Goal: Information Seeking & Learning: Learn about a topic

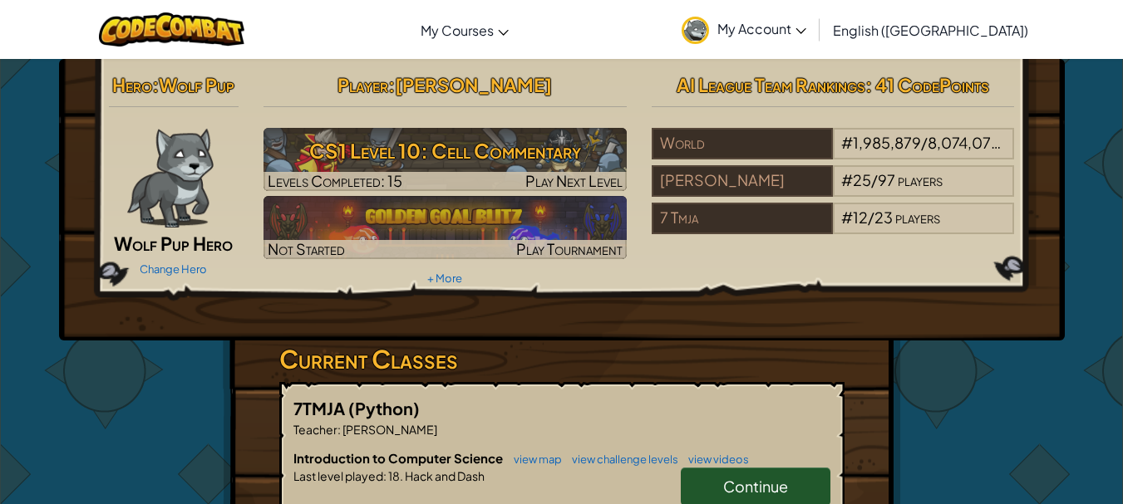
click at [779, 484] on span "Continue" at bounding box center [755, 486] width 65 height 19
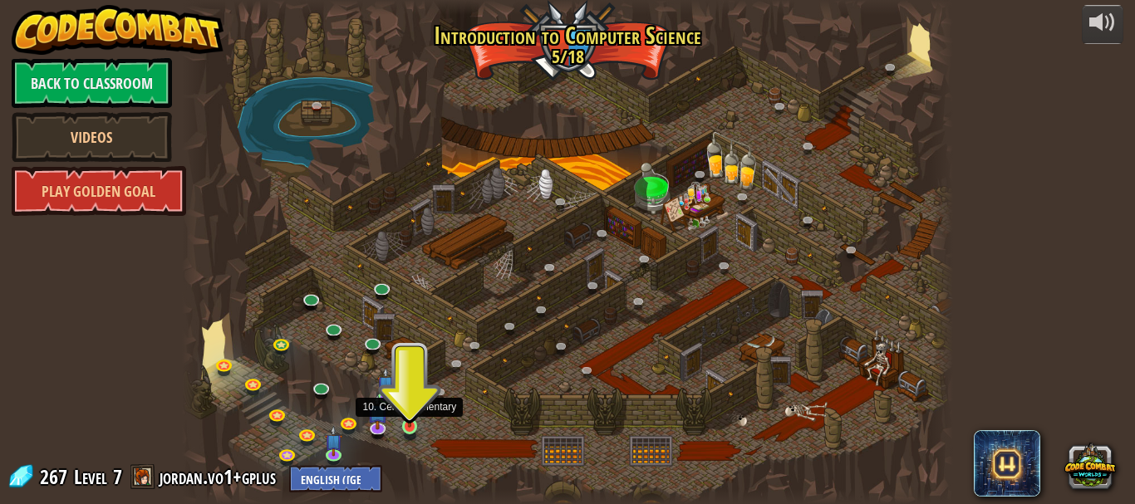
click at [418, 425] on img at bounding box center [409, 407] width 17 height 41
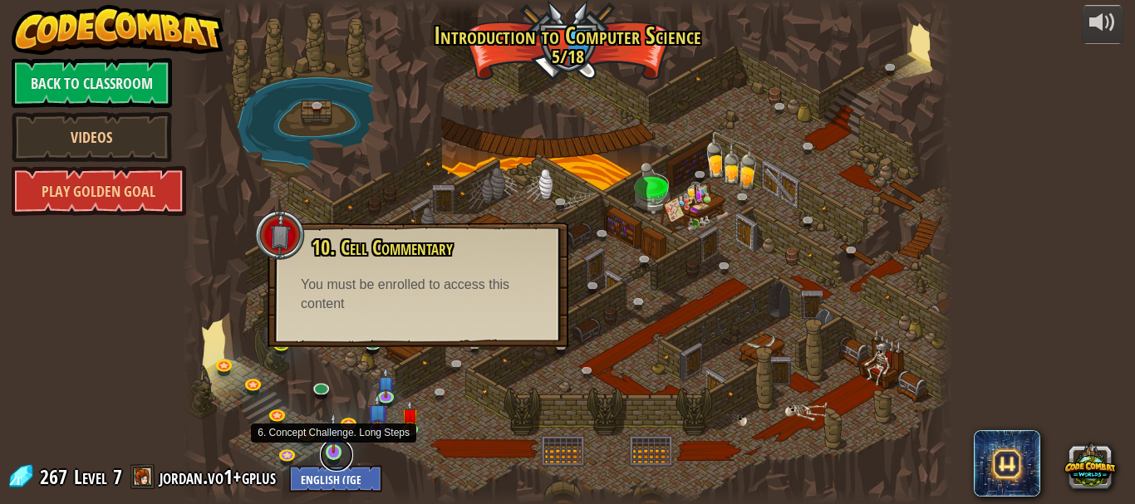
click at [332, 457] on link at bounding box center [336, 455] width 33 height 33
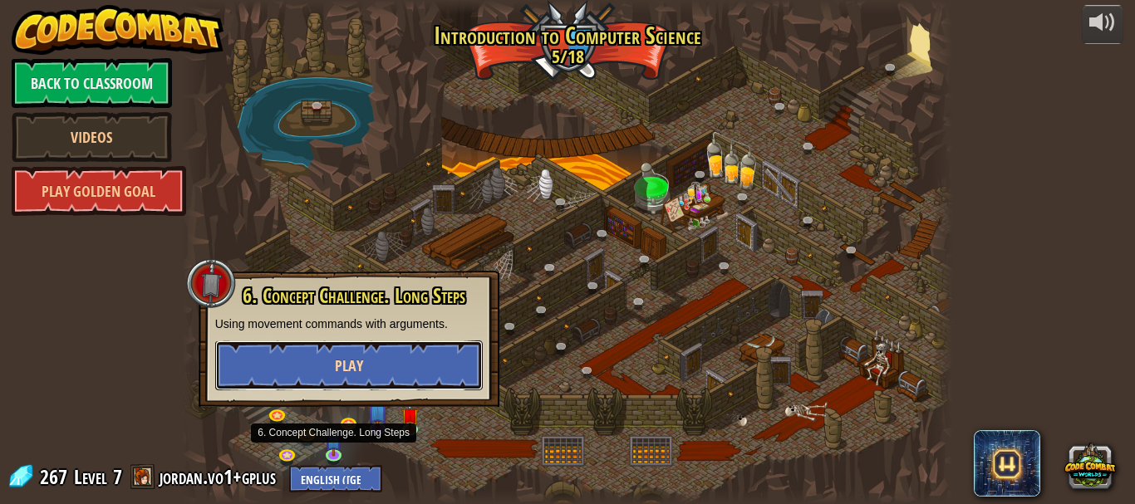
click at [349, 379] on button "Play" at bounding box center [349, 366] width 268 height 50
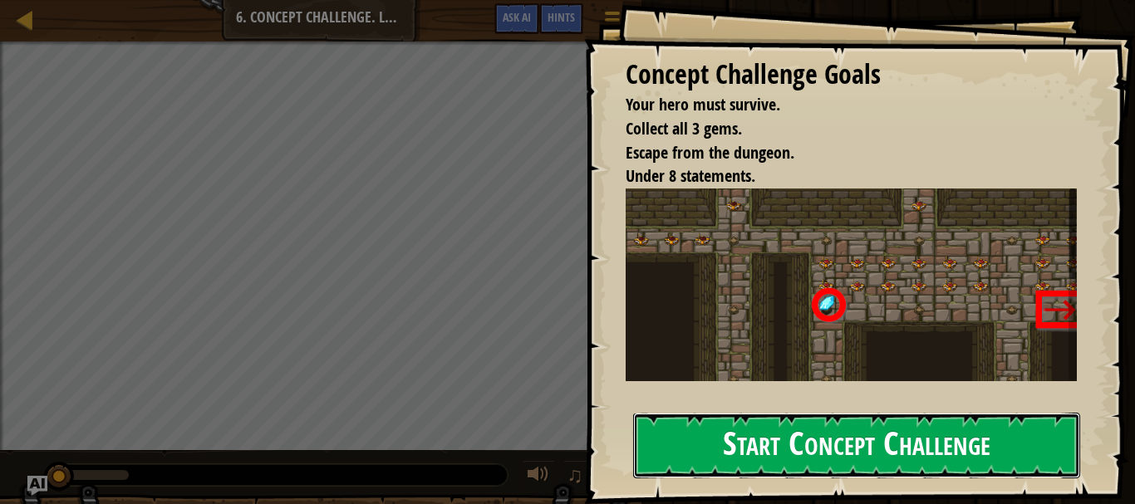
click at [841, 455] on button "Start Concept Challenge" at bounding box center [856, 446] width 447 height 66
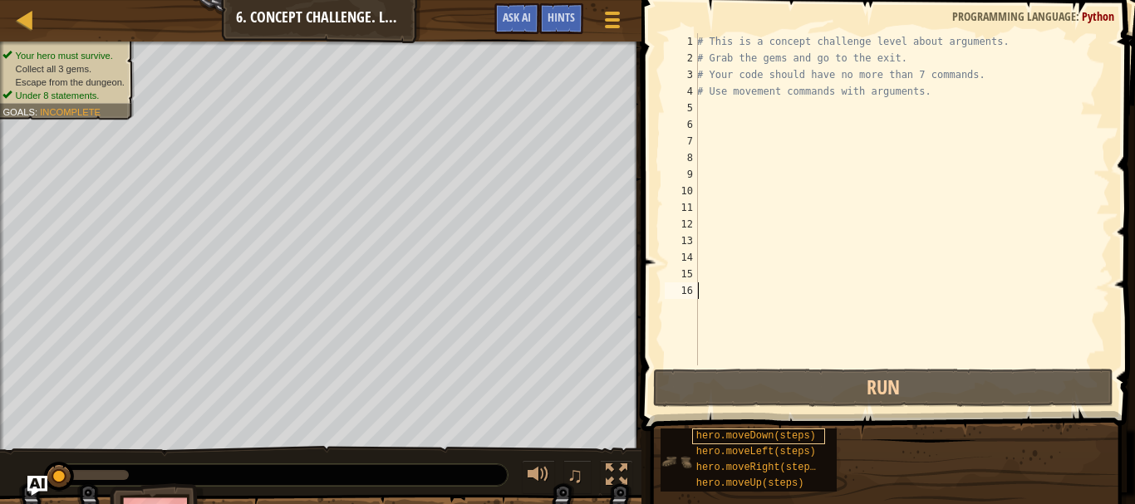
click at [778, 430] on span "hero.moveDown(steps)" at bounding box center [756, 436] width 120 height 12
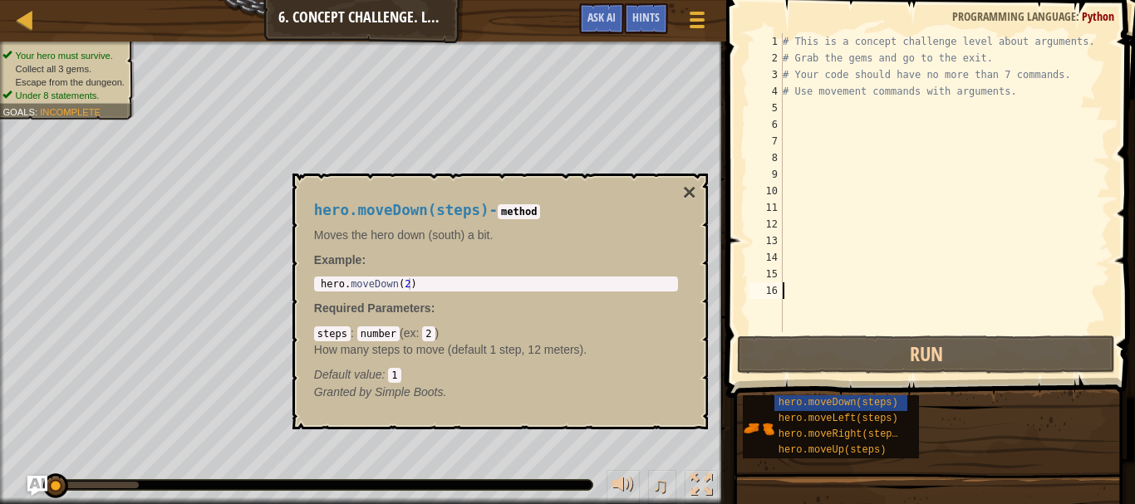
click at [789, 110] on div "# This is a concept challenge level about arguments. # Grab the gems and go to …" at bounding box center [944, 199] width 331 height 332
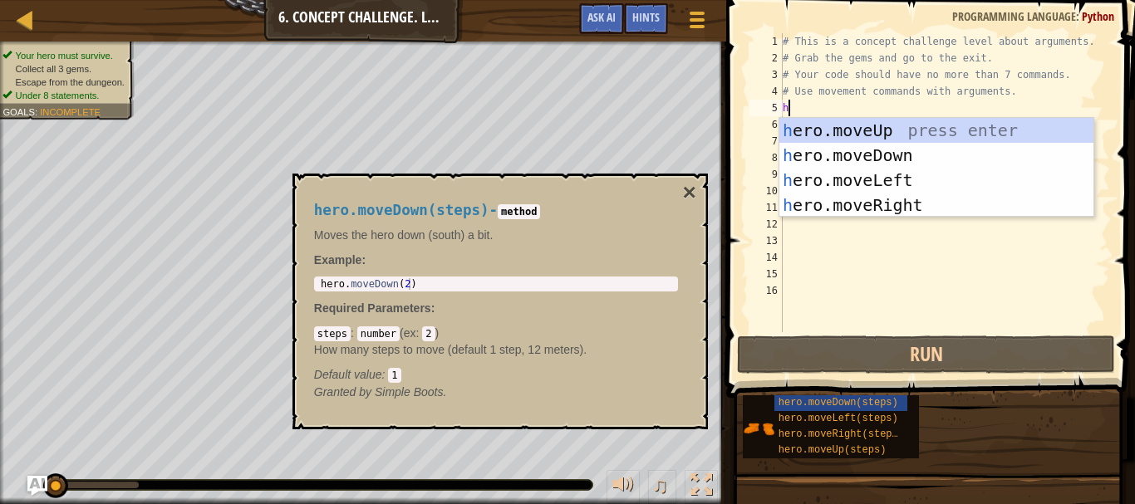
scroll to position [7, 0]
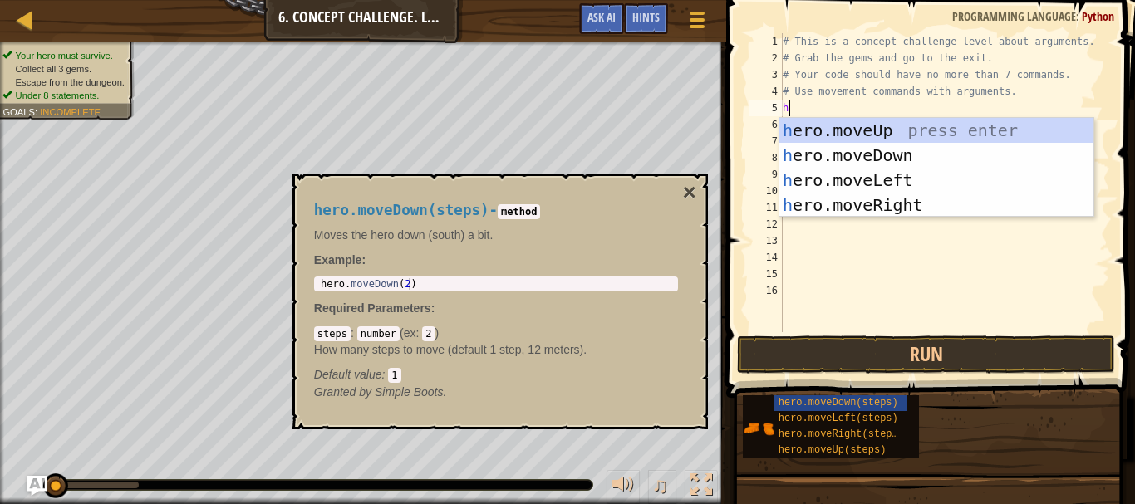
type textarea "he"
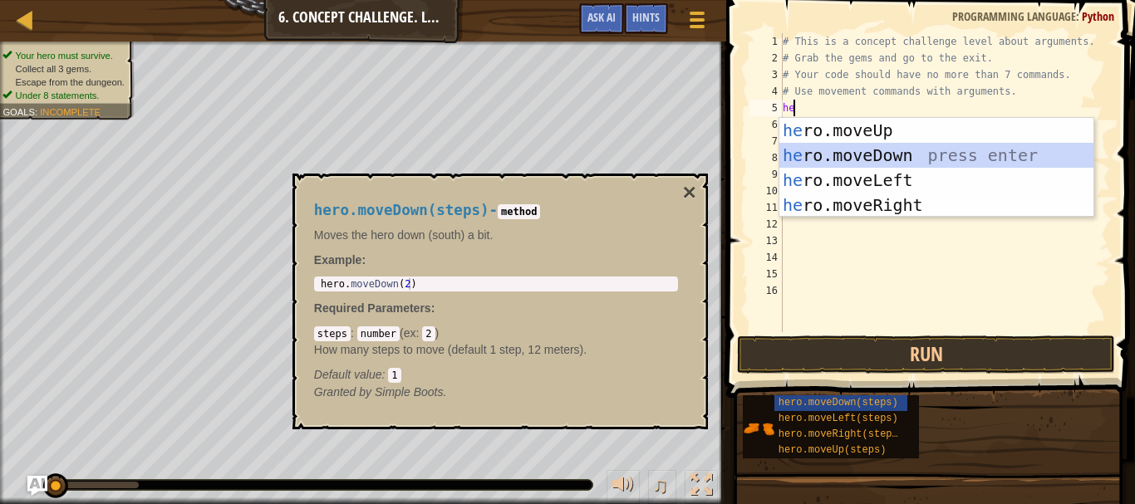
click at [872, 148] on div "he ro.moveUp press enter he ro.moveDown press enter he ro.moveLeft press enter …" at bounding box center [936, 193] width 314 height 150
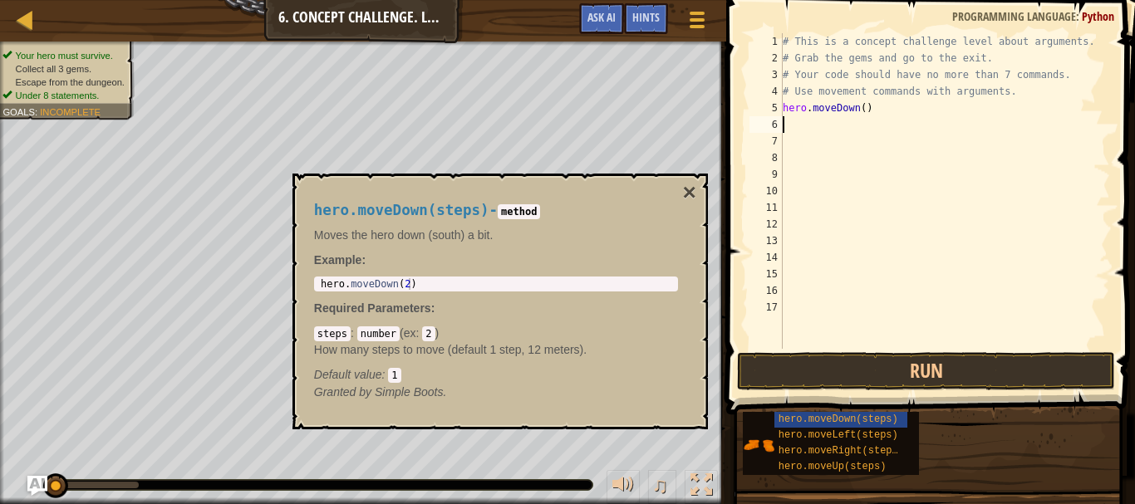
click at [858, 110] on div "# This is a concept challenge level about arguments. # Grab the gems and go to …" at bounding box center [944, 207] width 331 height 349
type textarea "hero.moveDown(steps)"
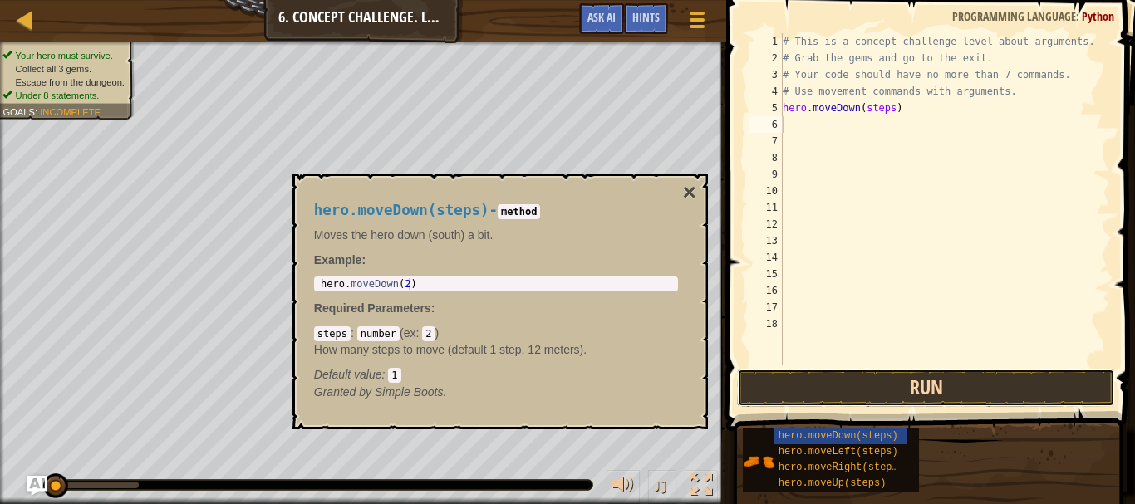
click at [938, 394] on button "Run" at bounding box center [925, 388] width 377 height 38
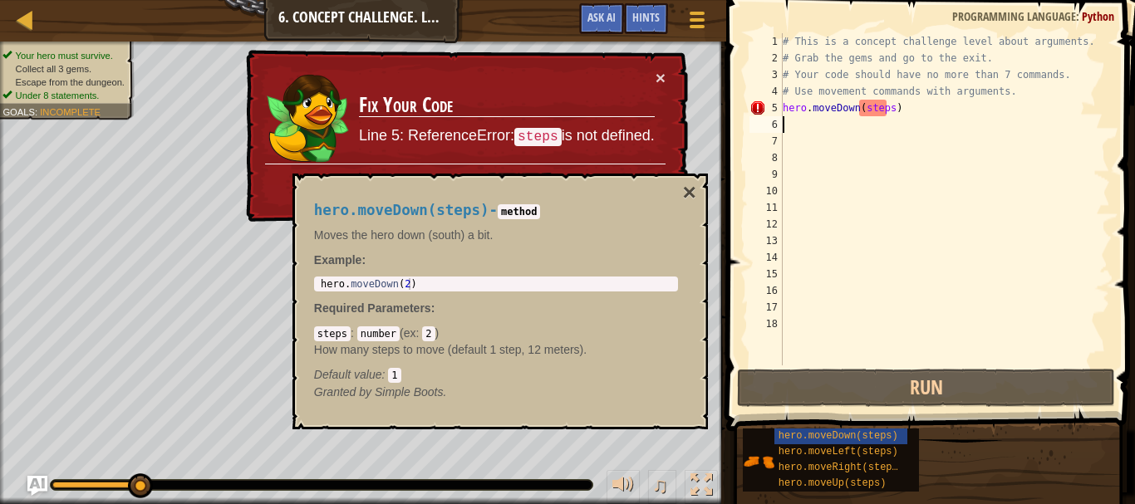
click at [884, 107] on div "# This is a concept challenge level about arguments. # Grab the gems and go to …" at bounding box center [944, 216] width 331 height 366
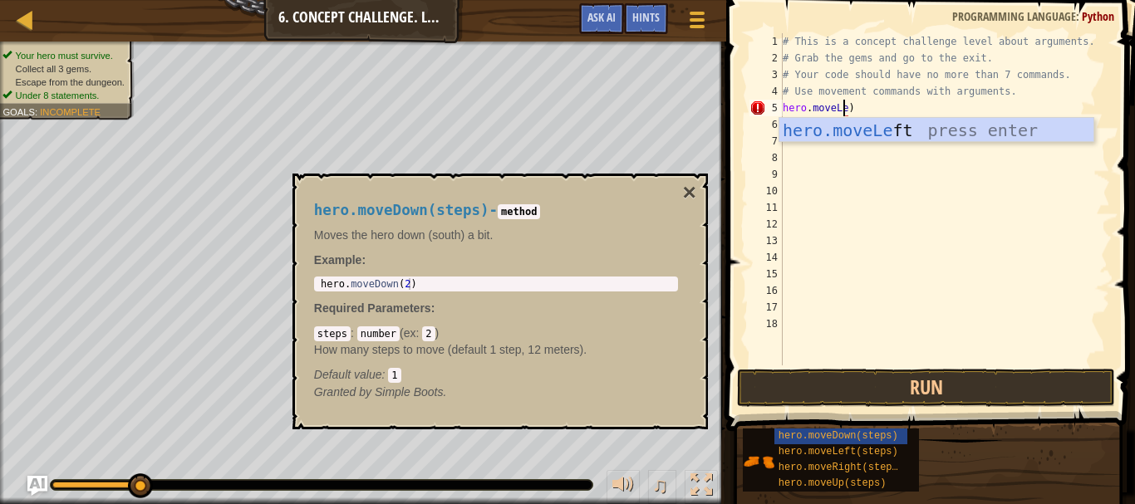
scroll to position [7, 5]
click at [887, 124] on div "hero.moveLeft press enter" at bounding box center [936, 155] width 314 height 75
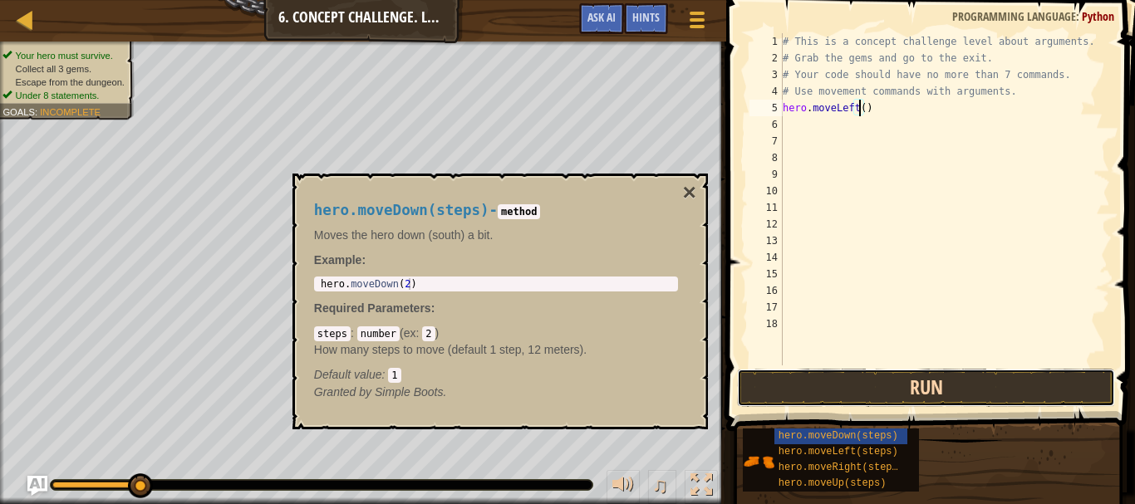
click at [808, 389] on button "Run" at bounding box center [925, 388] width 377 height 38
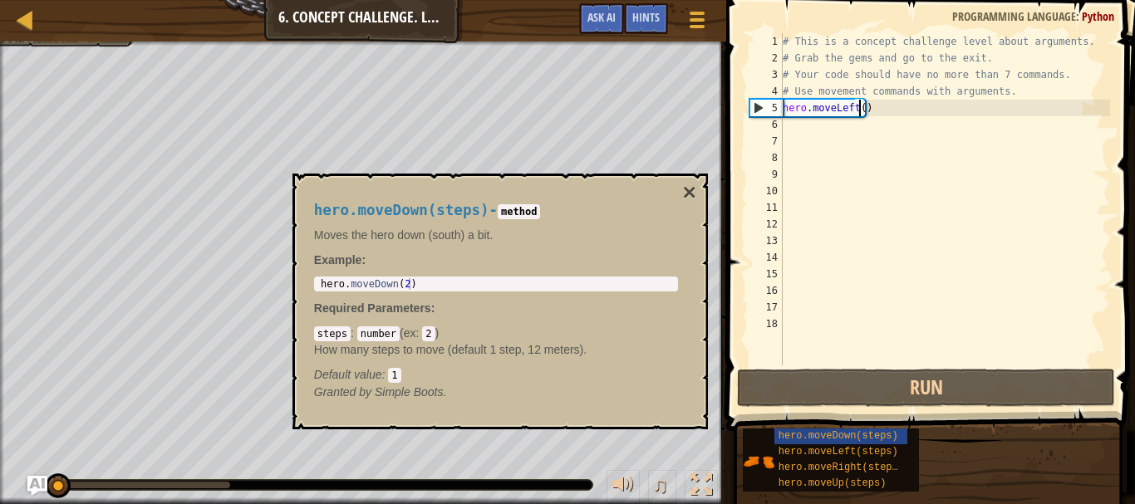
click at [853, 108] on div "# This is a concept challenge level about arguments. # Grab the gems and go to …" at bounding box center [944, 216] width 331 height 366
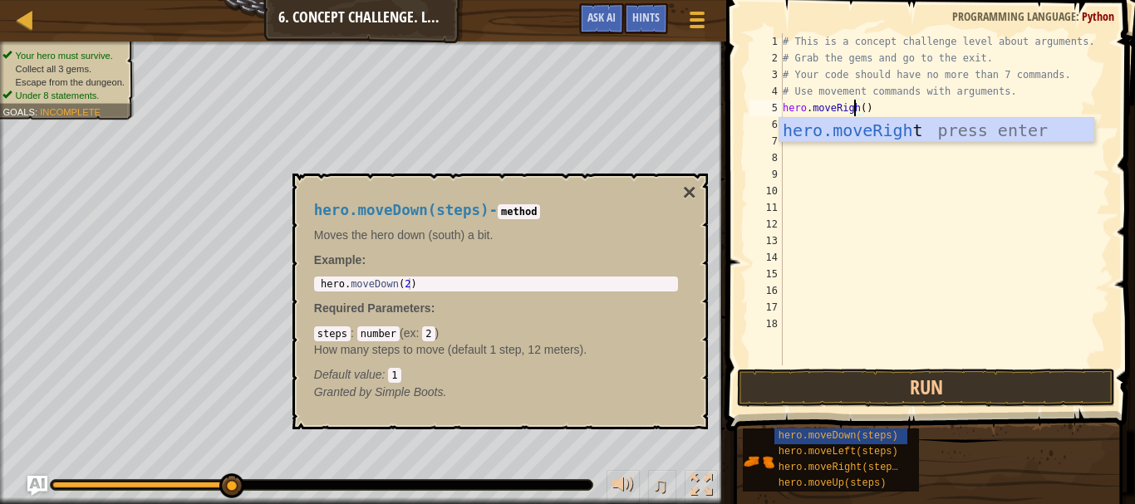
scroll to position [7, 6]
type textarea "hero.moveRight()"
click at [833, 395] on button "Run" at bounding box center [925, 388] width 377 height 38
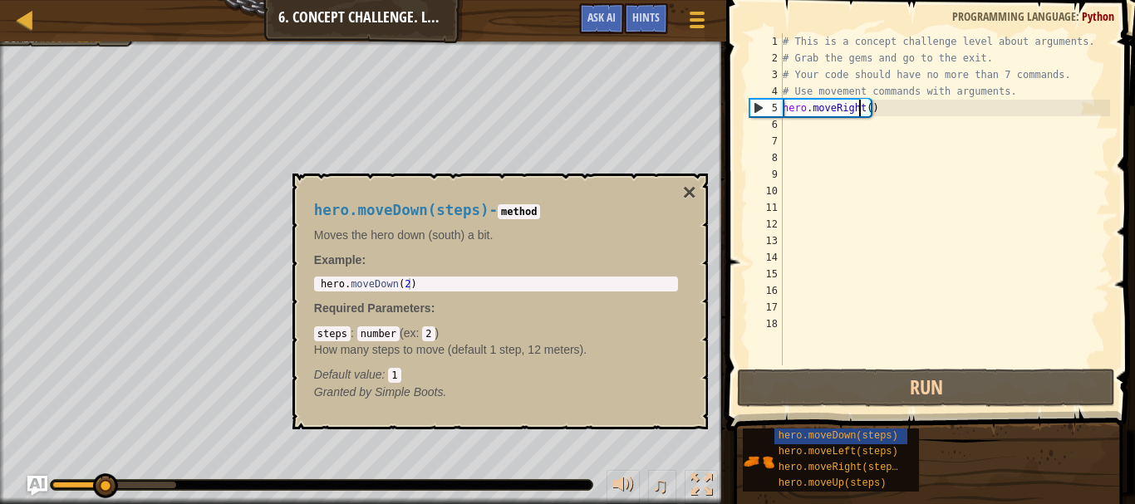
click at [791, 135] on div "# This is a concept challenge level about arguments. # Grab the gems and go to …" at bounding box center [944, 216] width 331 height 366
click at [787, 120] on div "# This is a concept challenge level about arguments. # Grab the gems and go to …" at bounding box center [944, 216] width 331 height 366
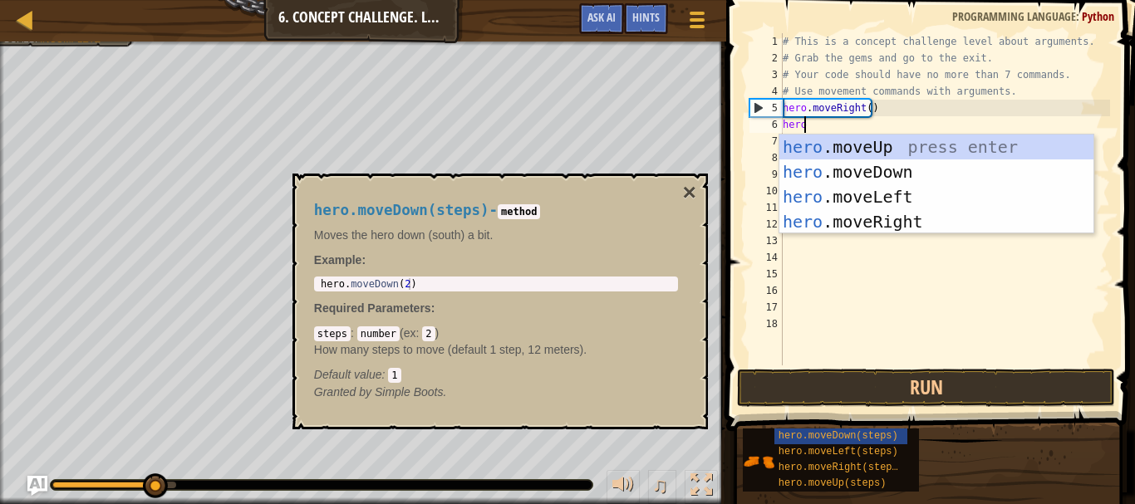
scroll to position [7, 1]
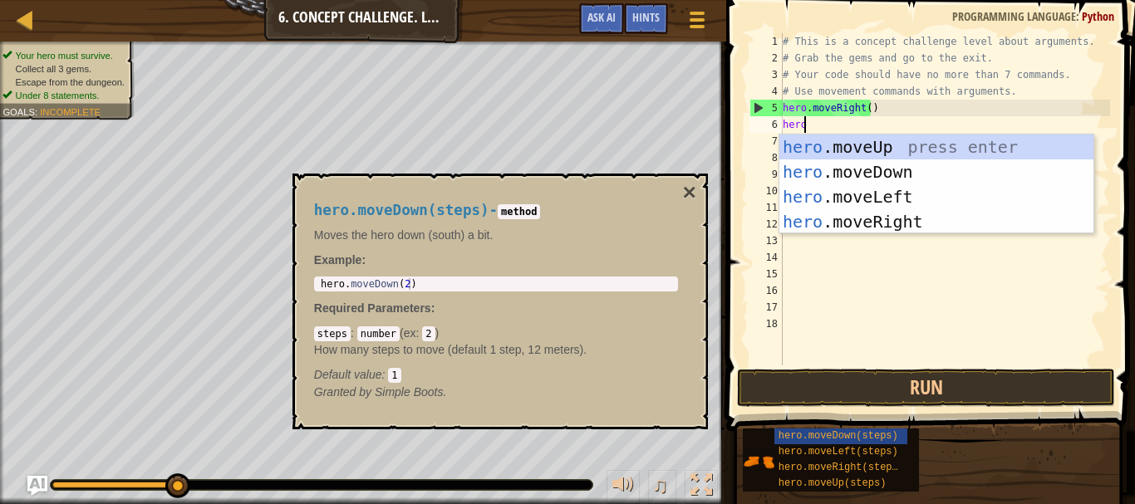
type textarea "hero."
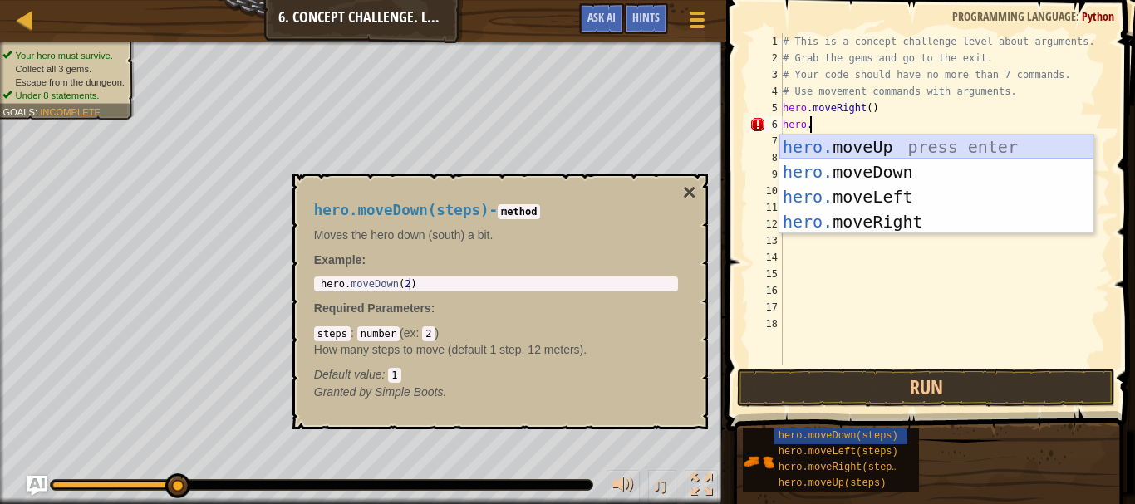
click at [808, 147] on div "hero. moveUp press enter hero. moveDown press enter hero. moveLeft press enter …" at bounding box center [936, 210] width 314 height 150
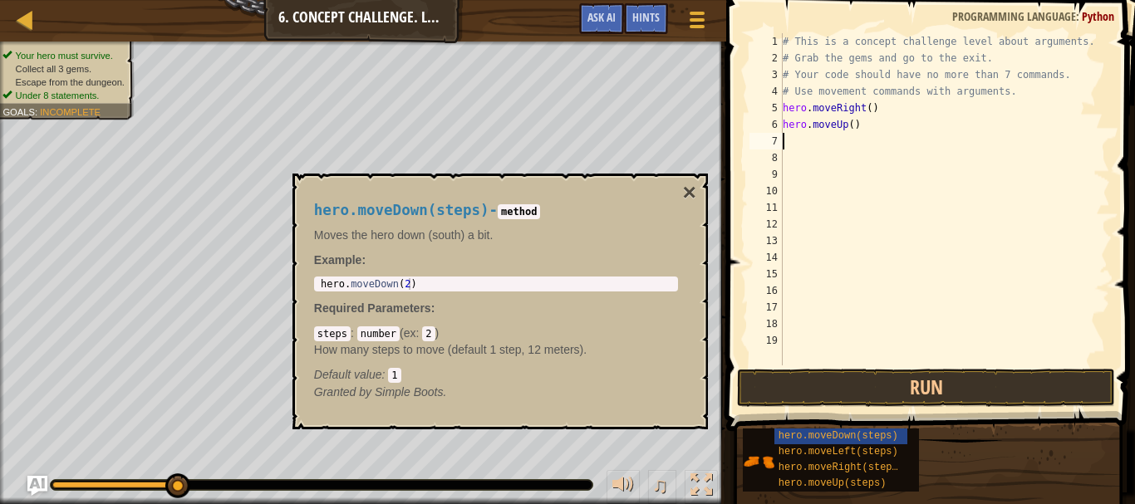
scroll to position [7, 0]
click at [847, 117] on div "# This is a concept challenge level about arguments. # Grab the gems and go to …" at bounding box center [944, 216] width 331 height 366
type textarea "hero.moveUp(3)"
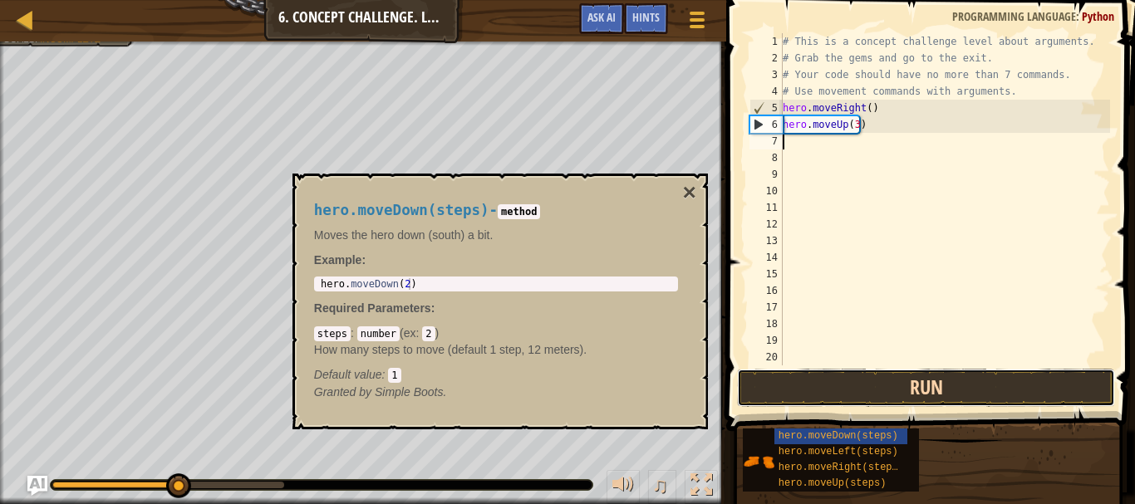
click at [894, 387] on button "Run" at bounding box center [925, 388] width 377 height 38
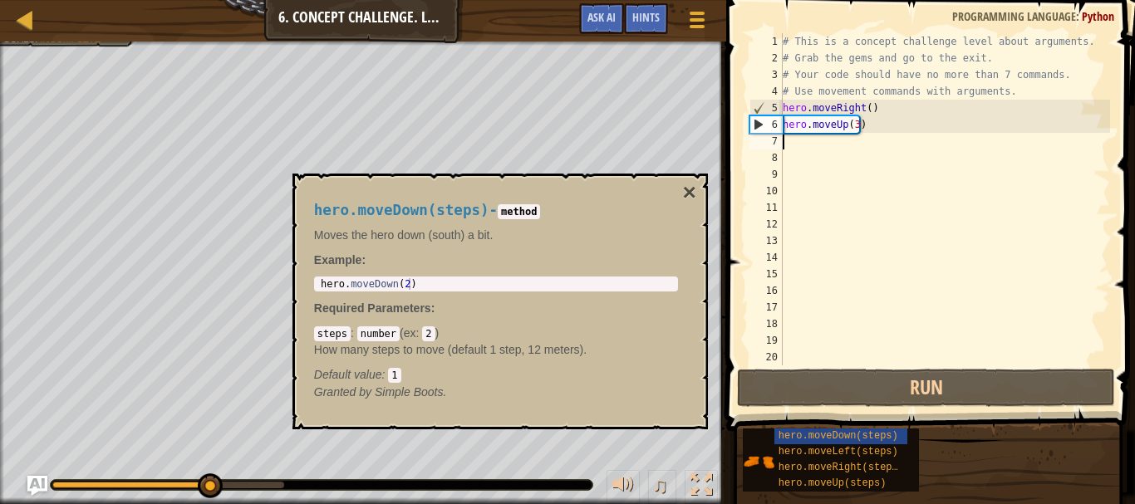
click at [784, 136] on div "# This is a concept challenge level about arguments. # Grab the gems and go to …" at bounding box center [944, 216] width 331 height 366
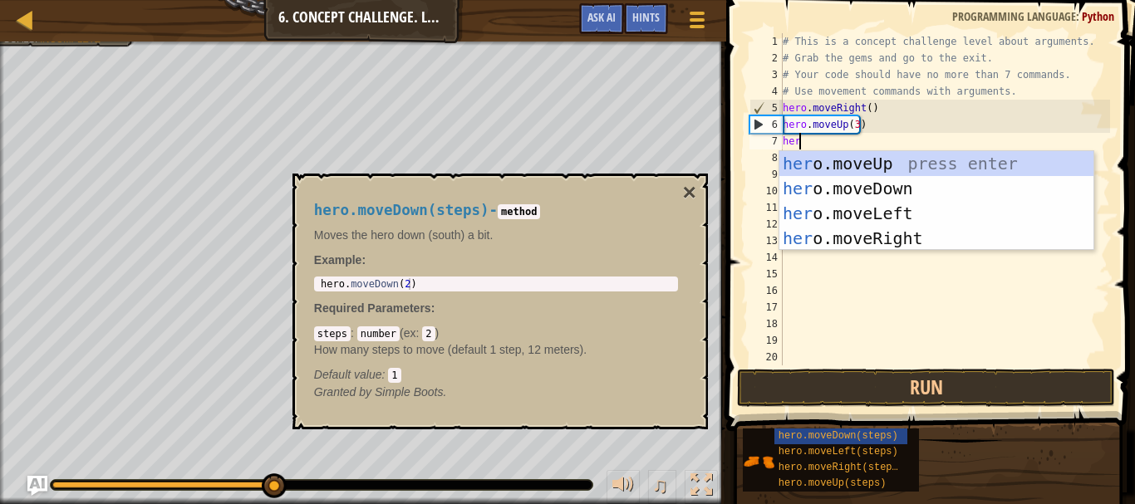
type textarea "hero"
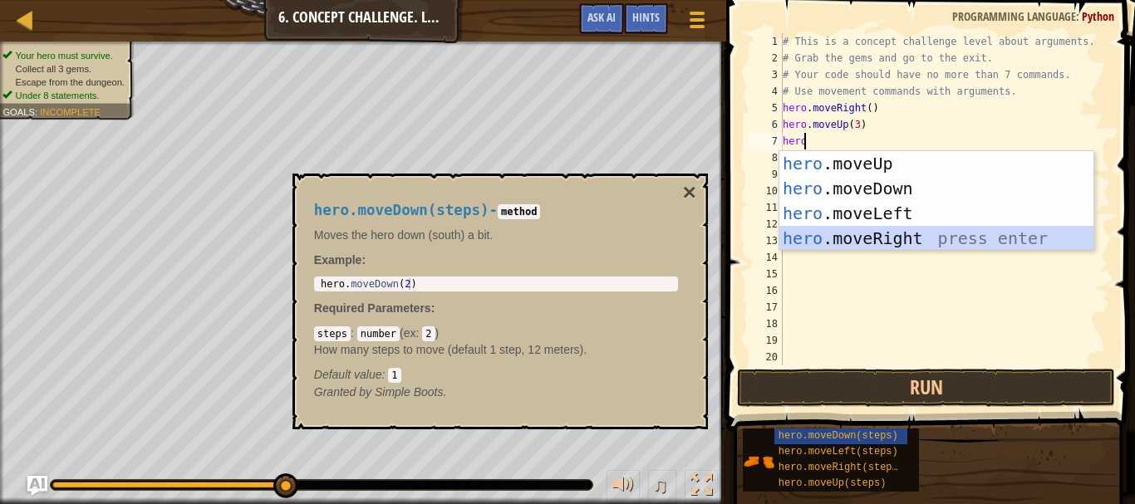
click at [884, 238] on div "hero .moveUp press enter hero .moveDown press enter hero .moveLeft press enter …" at bounding box center [936, 226] width 314 height 150
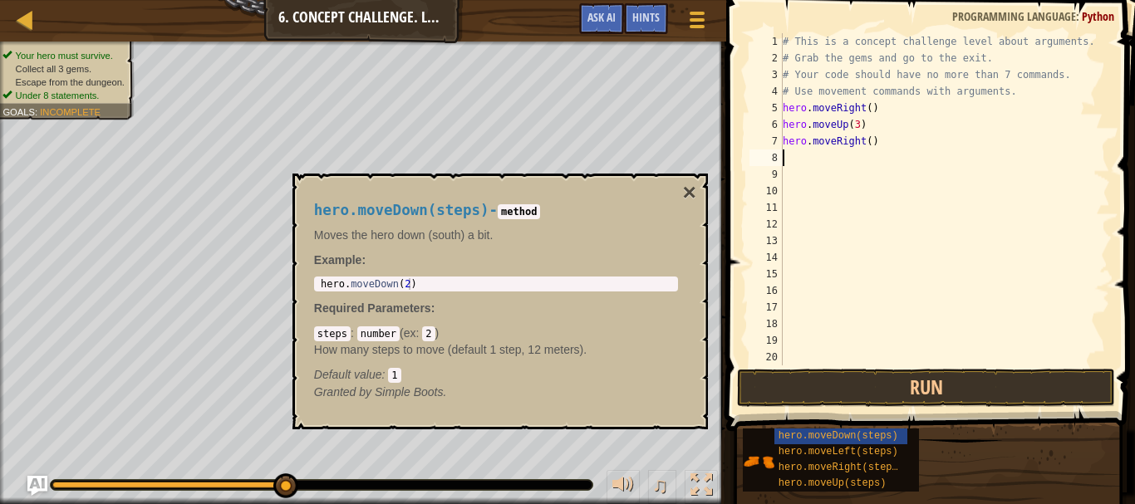
click at [863, 142] on div "# This is a concept challenge level about arguments. # Grab the gems and go to …" at bounding box center [938, 216] width 318 height 366
type textarea "hero.moveRight(2)"
click at [691, 194] on button "×" at bounding box center [688, 192] width 13 height 23
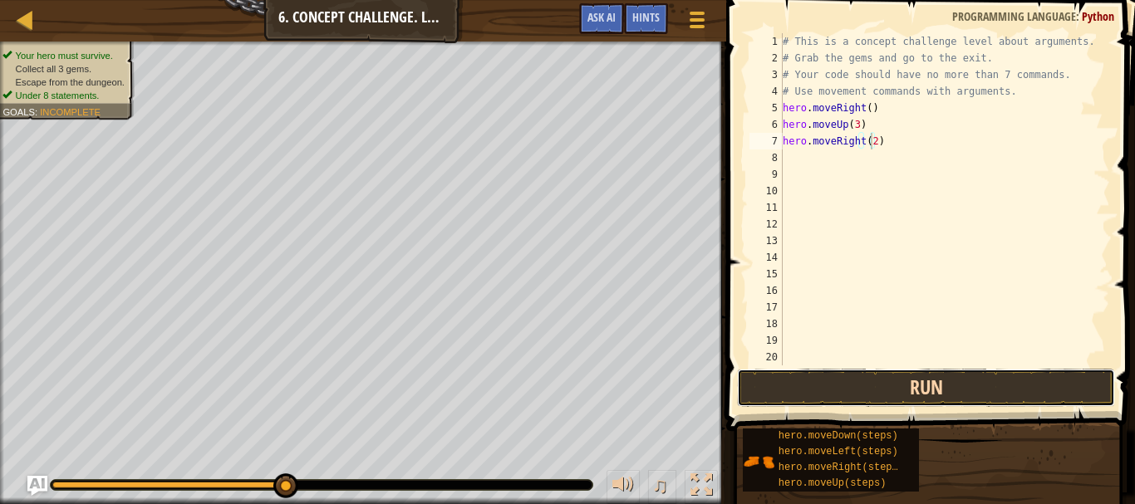
click at [821, 375] on button "Run" at bounding box center [925, 388] width 377 height 38
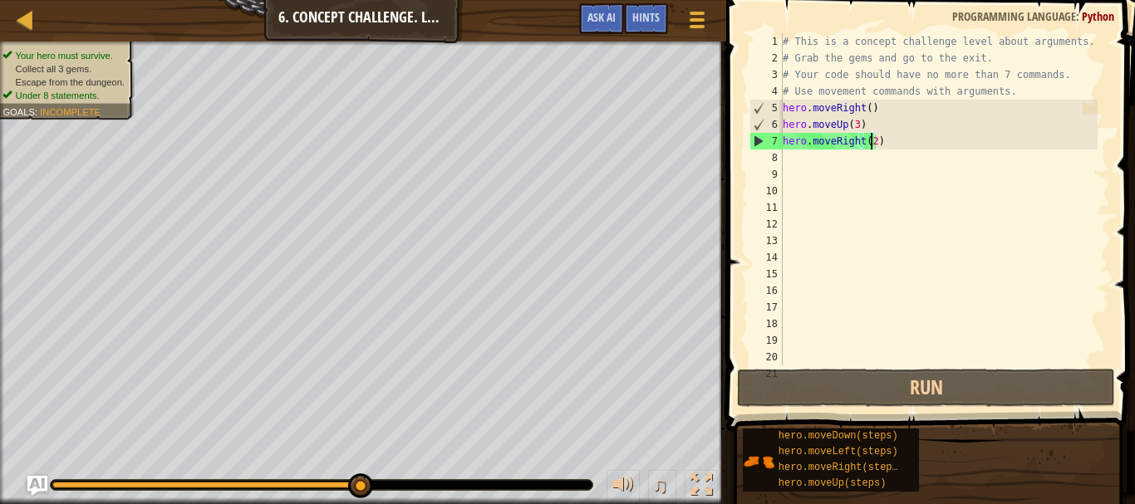
click at [794, 166] on div "# This is a concept challenge level about arguments. # Grab the gems and go to …" at bounding box center [938, 216] width 318 height 366
click at [787, 154] on div "# This is a concept challenge level about arguments. # Grab the gems and go to …" at bounding box center [938, 216] width 318 height 366
click at [794, 158] on div "# This is a concept challenge level about arguments. # Grab the gems and go to …" at bounding box center [938, 216] width 318 height 366
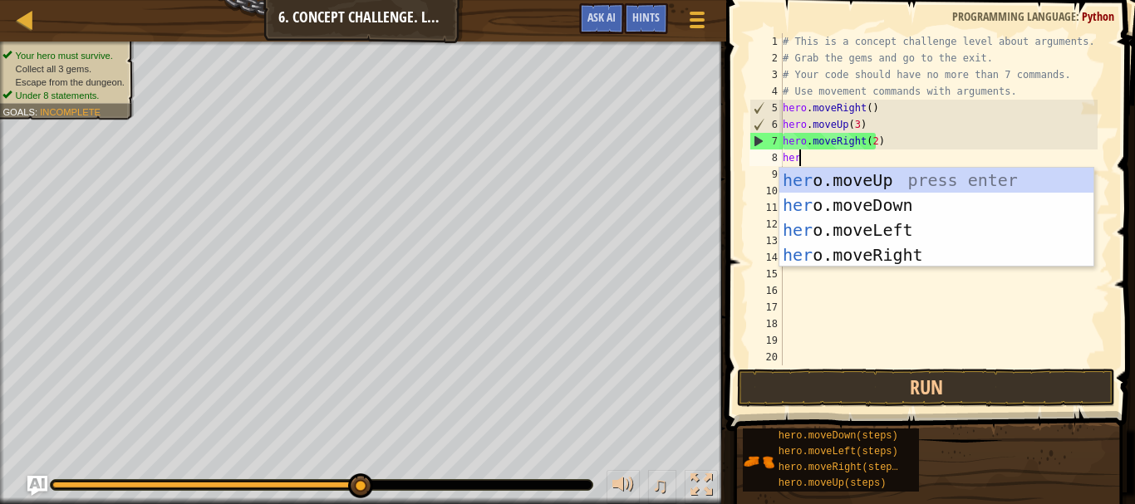
type textarea "hero"
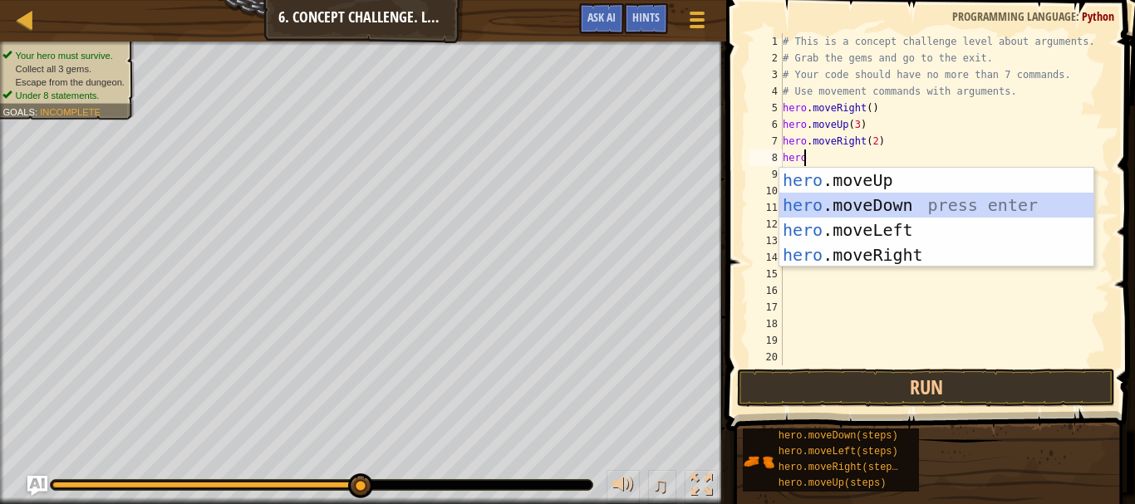
click at [887, 206] on div "hero .moveUp press enter hero .moveDown press enter hero .moveLeft press enter …" at bounding box center [936, 243] width 314 height 150
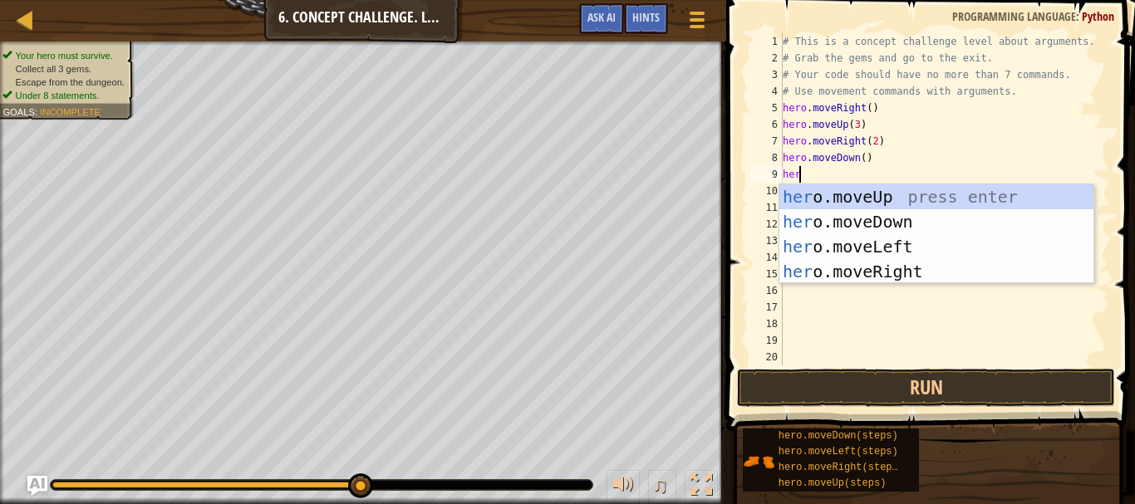
type textarea "hero"
click at [879, 275] on div "hero .moveUp press enter hero .moveDown press enter hero .moveLeft press enter …" at bounding box center [936, 259] width 314 height 150
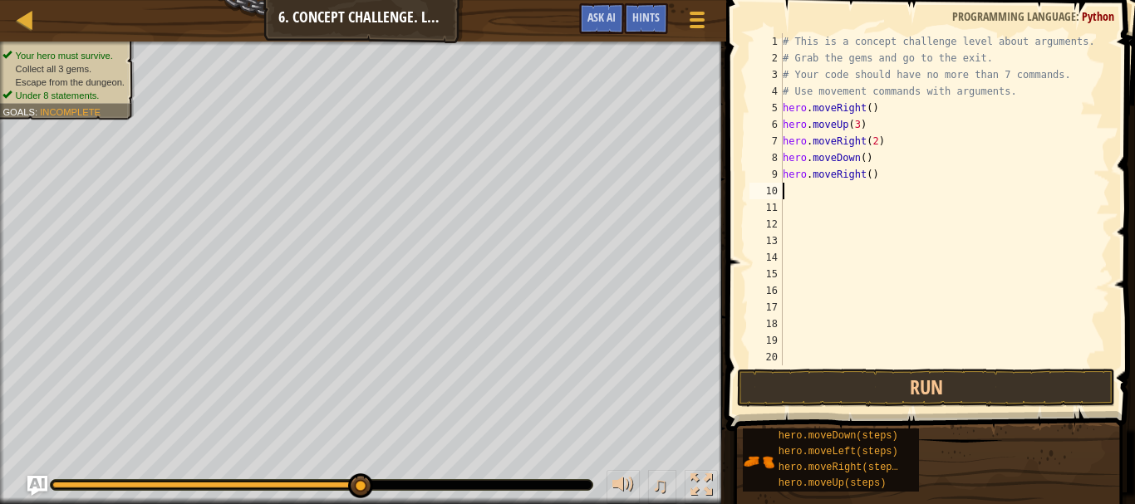
click at [863, 173] on div "# This is a concept challenge level about arguments. # Grab the gems and go to …" at bounding box center [938, 216] width 318 height 366
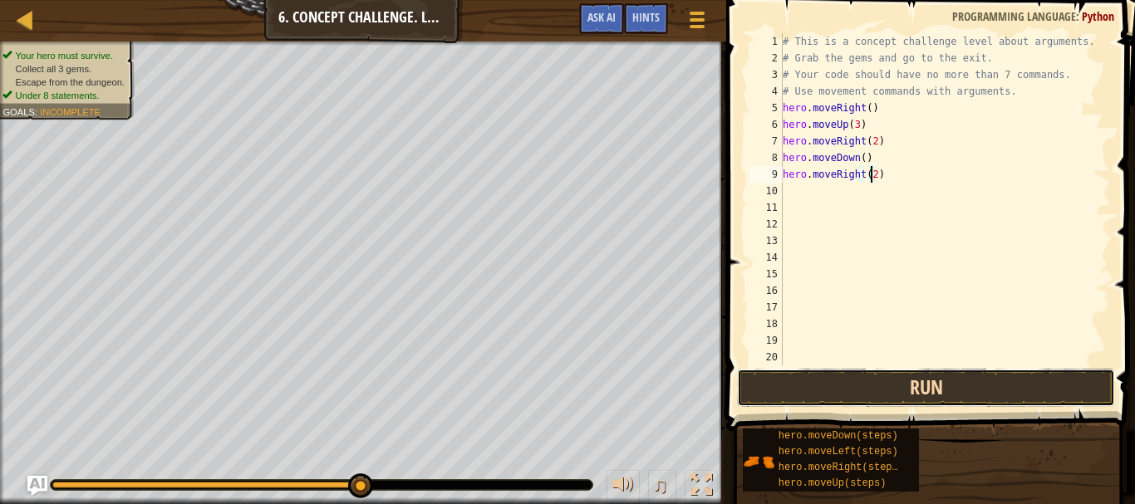
click at [897, 399] on button "Run" at bounding box center [925, 388] width 377 height 38
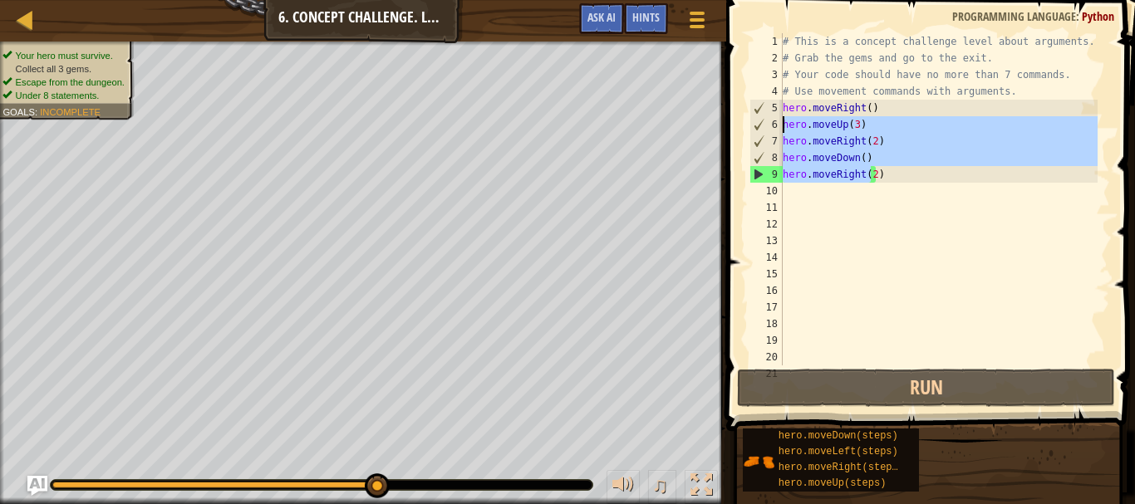
drag, startPoint x: 871, startPoint y: 170, endPoint x: 774, endPoint y: 114, distance: 112.0
click at [774, 114] on div "hero.moveRight(2) 1 2 3 4 5 6 7 8 9 10 11 12 13 14 15 16 17 18 19 20 21 # This …" at bounding box center [928, 199] width 364 height 332
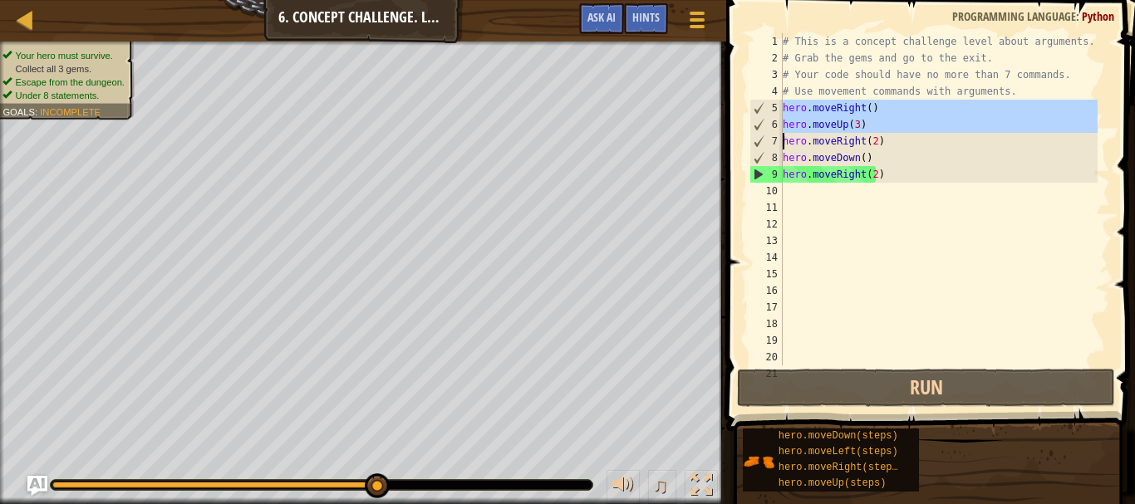
drag, startPoint x: 774, startPoint y: 107, endPoint x: 779, endPoint y: 120, distance: 14.5
type textarea "hero.moveUp(3)"
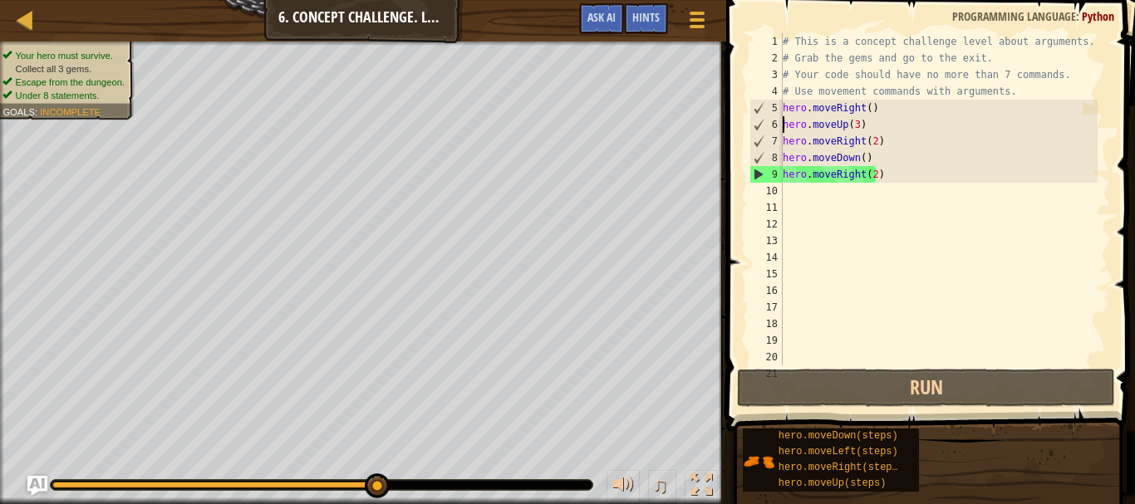
scroll to position [7, 6]
click at [967, 314] on div "# This is a concept challenge level about arguments. # Grab the gems and go to …" at bounding box center [938, 216] width 318 height 366
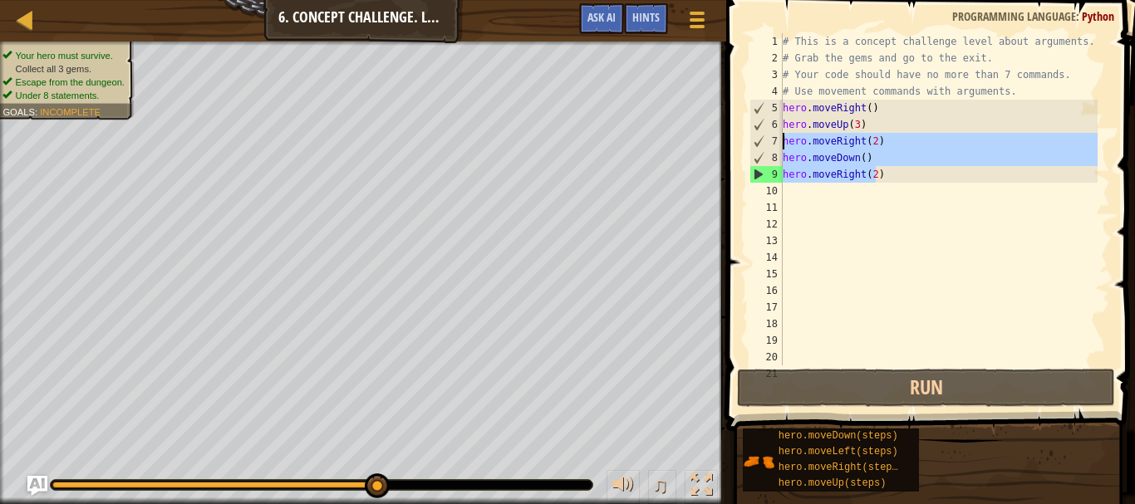
drag, startPoint x: 875, startPoint y: 174, endPoint x: 770, endPoint y: 129, distance: 113.9
click at [770, 129] on div "1 2 3 4 5 6 7 8 9 10 11 12 13 14 15 16 17 18 19 20 21 # This is a concept chall…" at bounding box center [928, 199] width 364 height 332
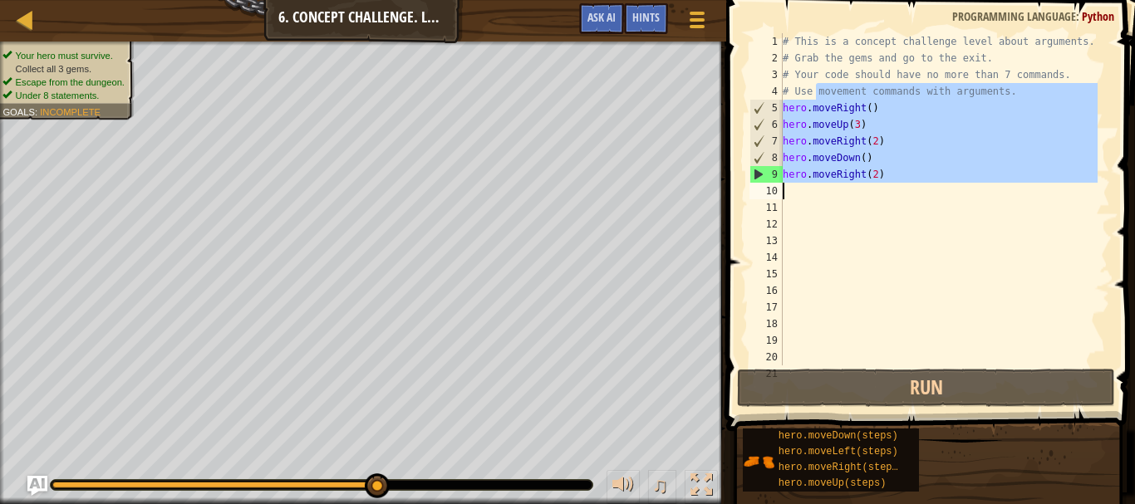
drag, startPoint x: 813, startPoint y: 94, endPoint x: 825, endPoint y: 188, distance: 94.6
click at [825, 188] on div "# This is a concept challenge level about arguments. # Grab the gems and go to …" at bounding box center [938, 216] width 318 height 366
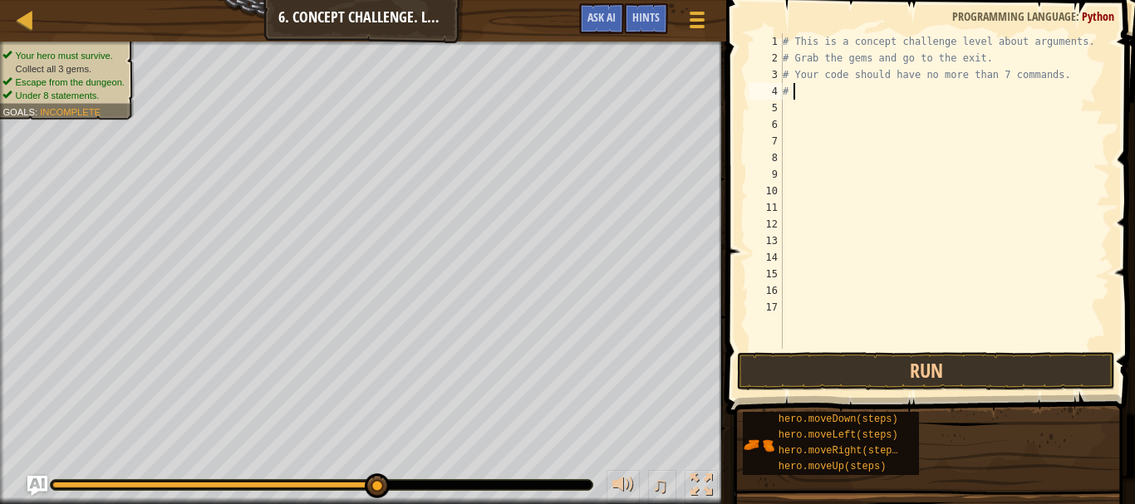
type textarea "#"
type textarea "h"
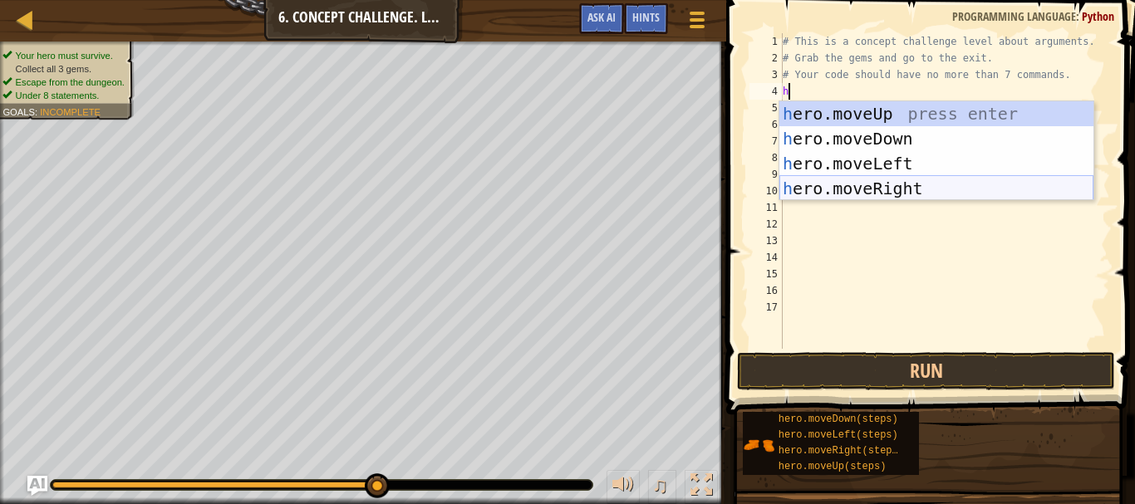
click at [833, 188] on div "h ero.moveUp press enter h ero.moveDown press enter h ero.moveLeft press enter …" at bounding box center [936, 176] width 314 height 150
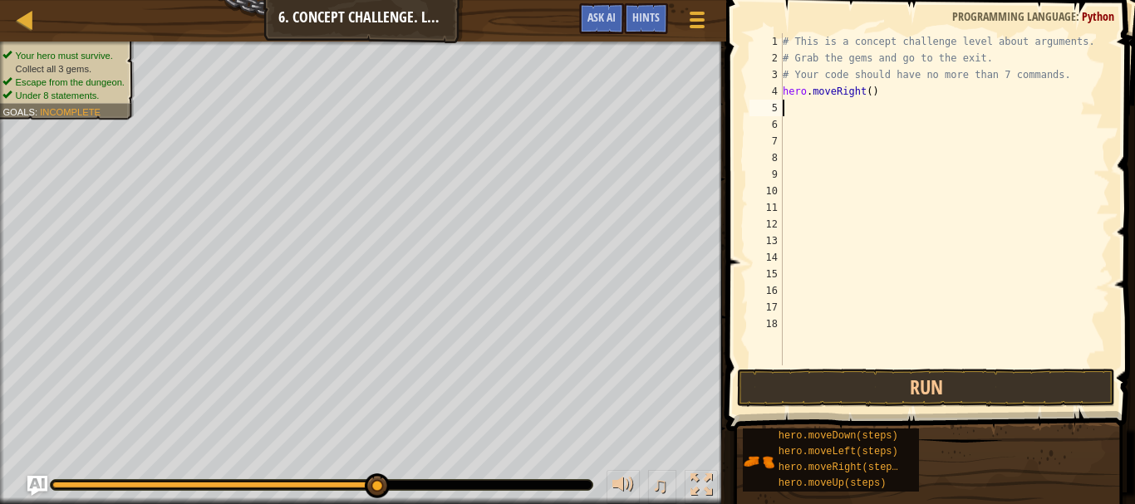
type textarea "h"
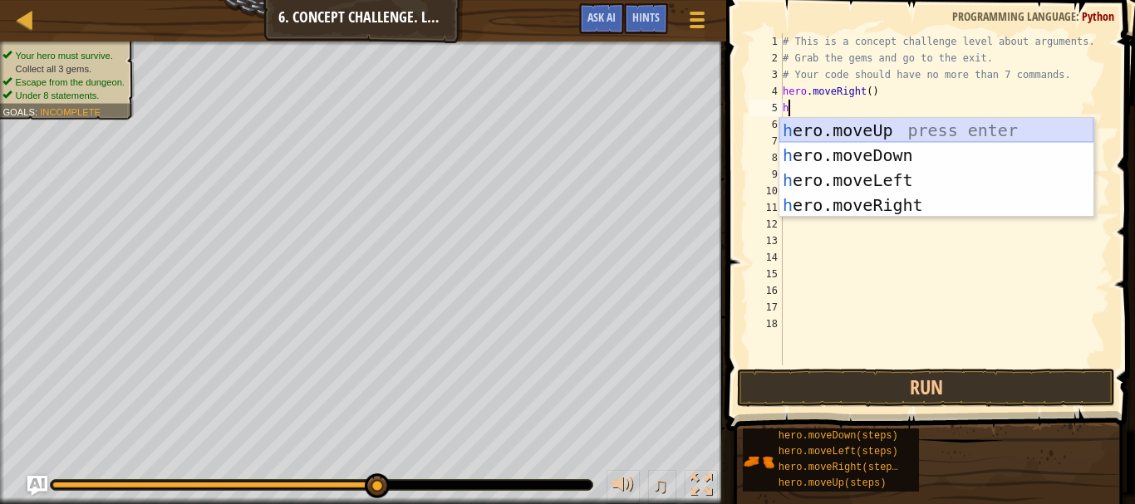
click at [848, 125] on div "h ero.moveUp press enter h ero.moveDown press enter h ero.moveLeft press enter …" at bounding box center [936, 193] width 314 height 150
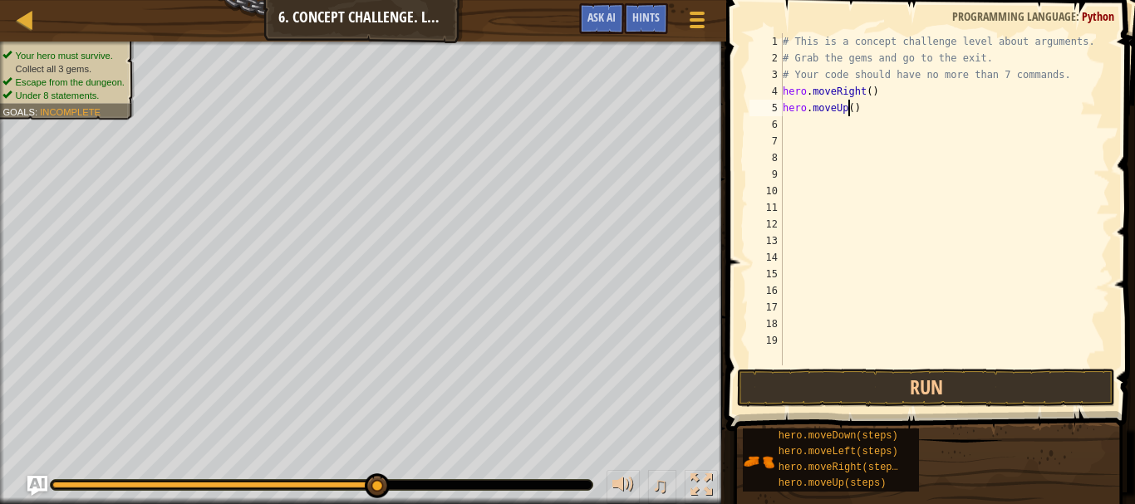
click at [850, 112] on div "# This is a concept challenge level about arguments. # Grab the gems and go to …" at bounding box center [944, 216] width 331 height 366
type textarea "hero.moveUp(3)"
click at [796, 132] on div "# This is a concept challenge level about arguments. # Grab the gems and go to …" at bounding box center [944, 216] width 331 height 366
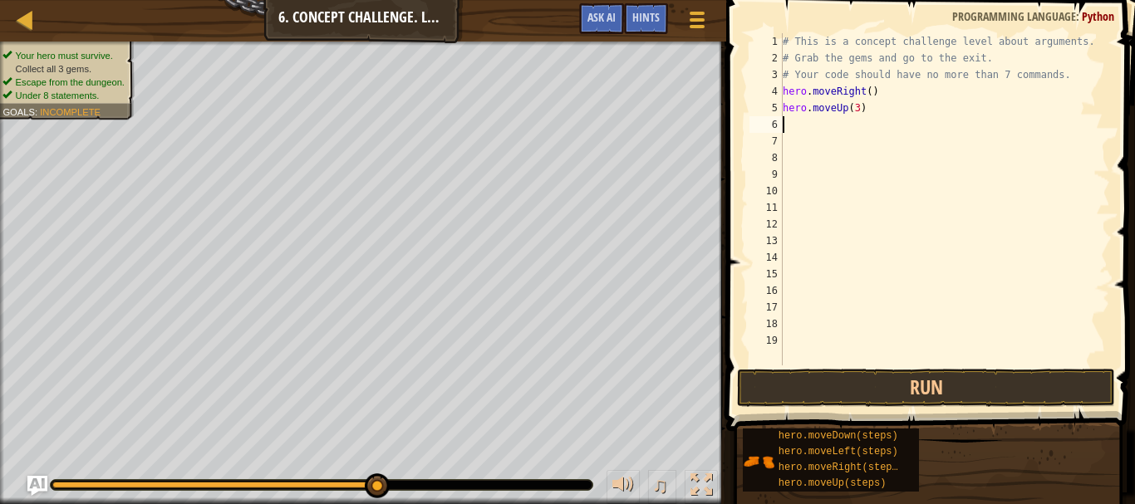
type textarea "h"
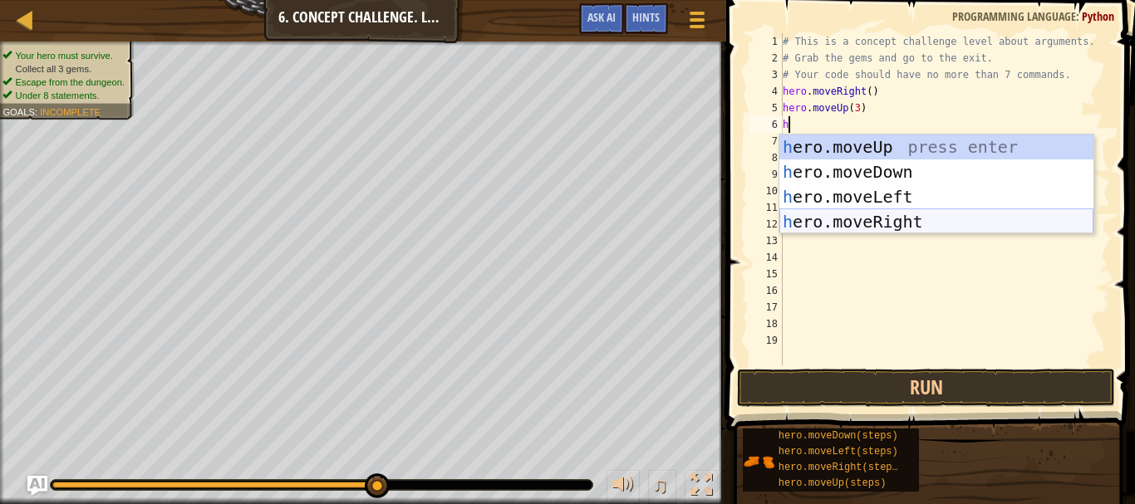
click at [912, 224] on div "h ero.moveUp press enter h ero.moveDown press enter h ero.moveLeft press enter …" at bounding box center [936, 210] width 314 height 150
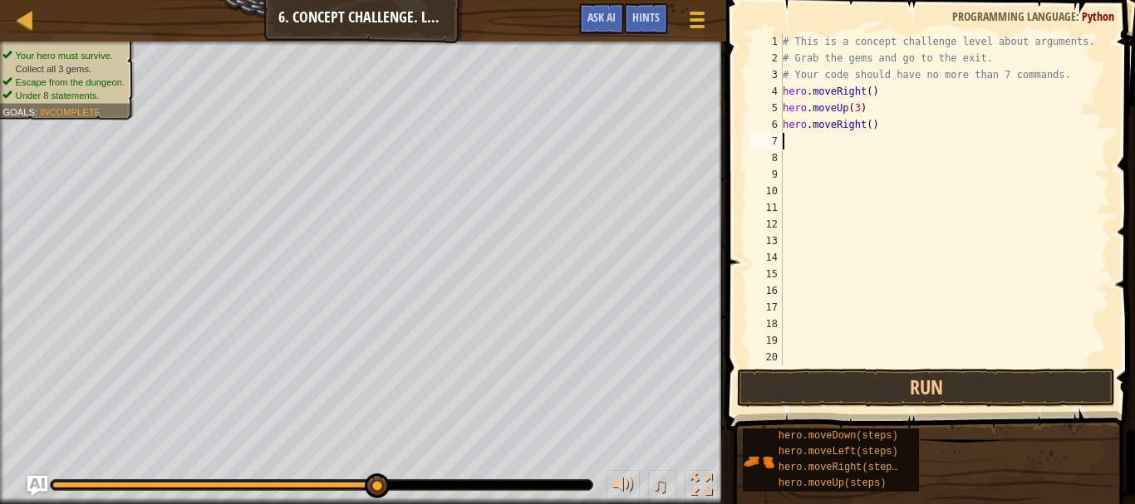
click at [864, 130] on div "# This is a concept challenge level about arguments. # Grab the gems and go to …" at bounding box center [944, 216] width 331 height 366
type textarea "hero.moveRight(2)"
click at [797, 140] on div "# This is a concept challenge level about arguments. # Grab the gems and go to …" at bounding box center [944, 216] width 331 height 366
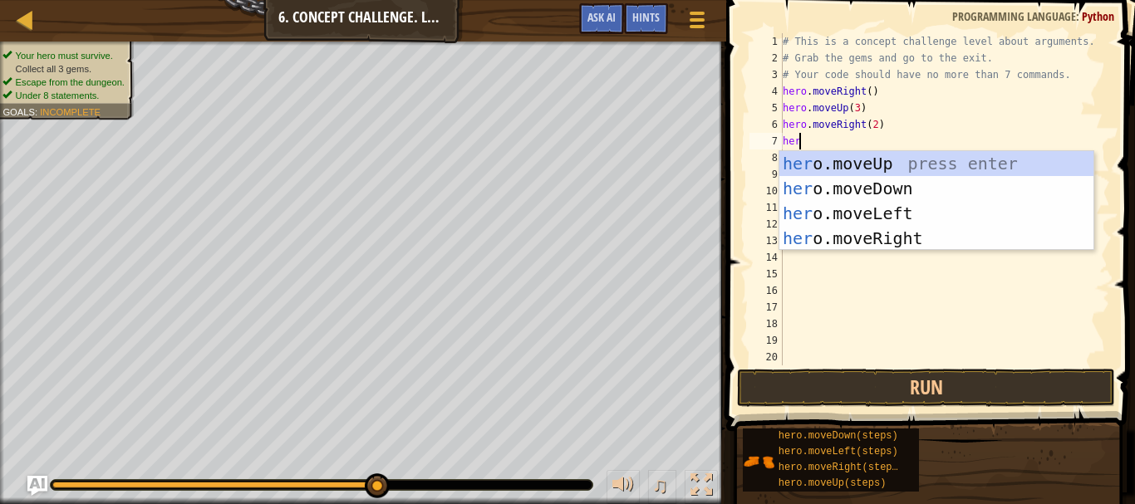
type textarea "hero"
click at [864, 193] on div "hero .moveUp press enter hero .moveDown press enter hero .moveLeft press enter …" at bounding box center [936, 226] width 314 height 150
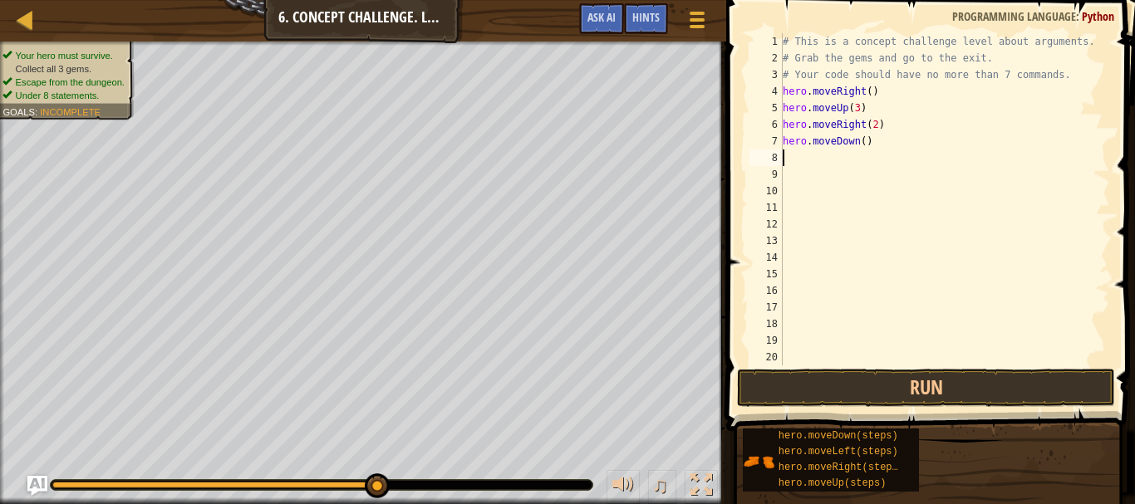
click at [804, 160] on div "# This is a concept challenge level about arguments. # Grab the gems and go to …" at bounding box center [938, 216] width 318 height 366
type textarea "h"
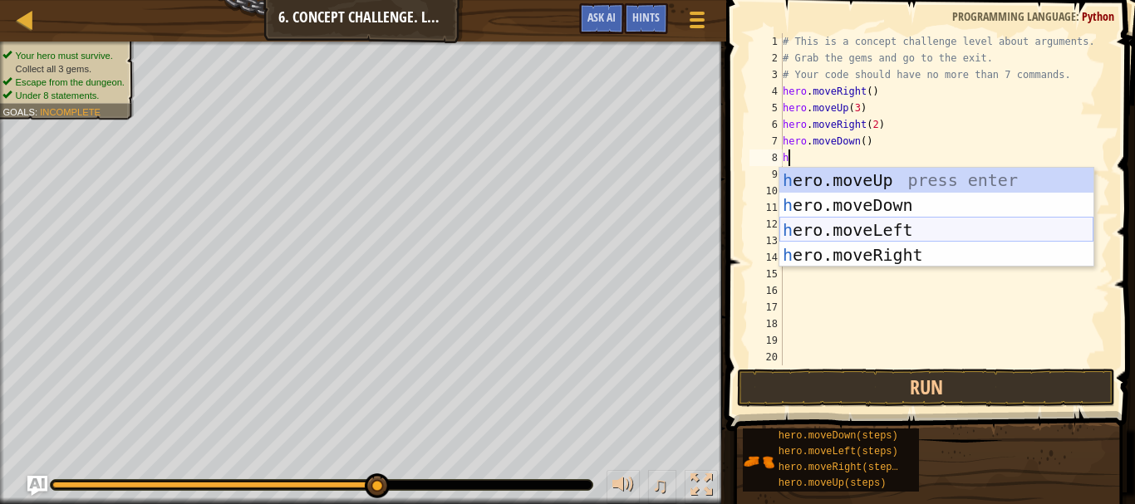
click at [850, 227] on div "h ero.moveUp press enter h ero.moveDown press enter h ero.moveLeft press enter …" at bounding box center [936, 243] width 314 height 150
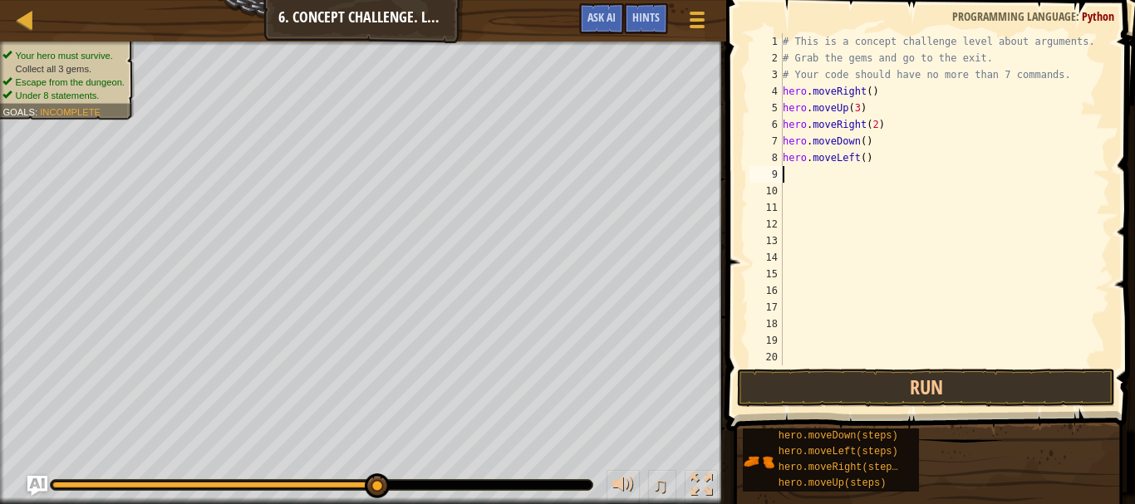
type textarea "h"
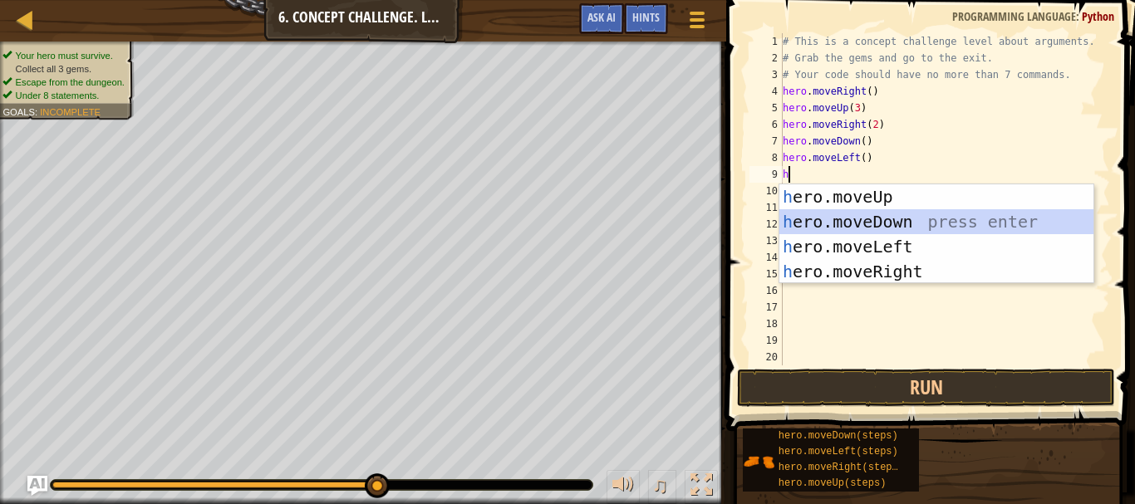
click at [838, 217] on div "h ero.moveUp press enter h ero.moveDown press enter h ero.moveLeft press enter …" at bounding box center [936, 259] width 314 height 150
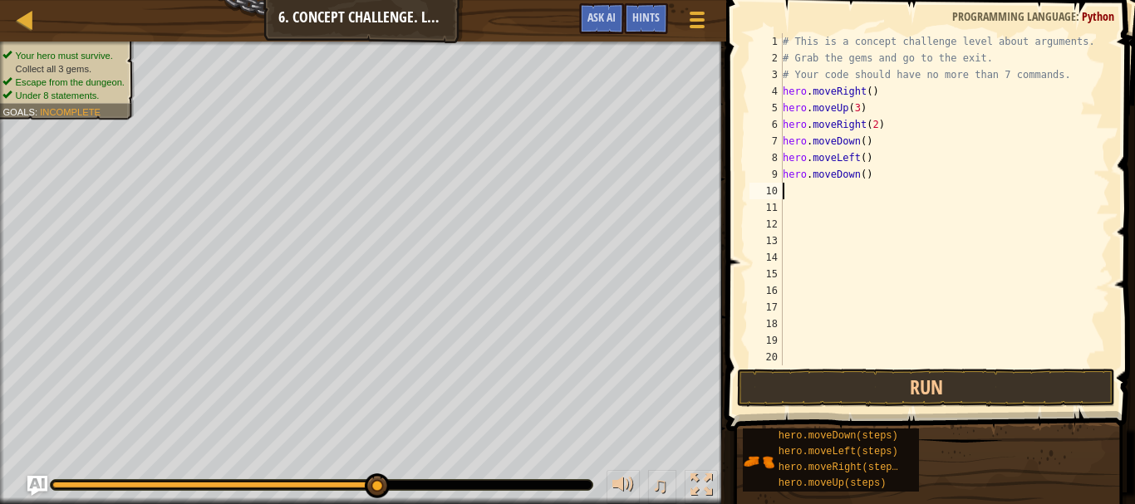
click at [857, 175] on div "# This is a concept challenge level about arguments. # Grab the gems and go to …" at bounding box center [938, 216] width 318 height 366
type textarea "hero.moveDown(2)"
type textarea "h"
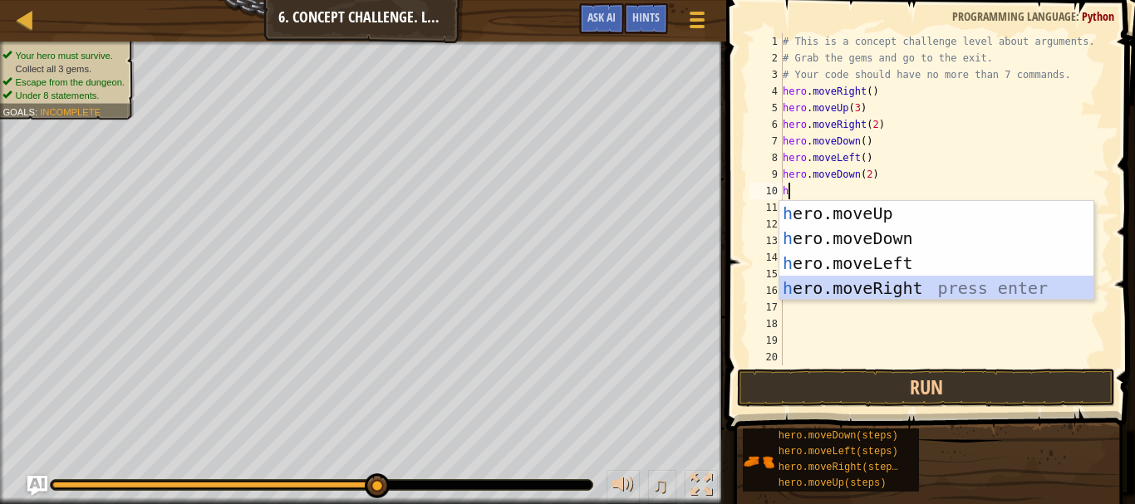
click at [863, 280] on div "h ero.moveUp press enter h ero.moveDown press enter h ero.moveLeft press enter …" at bounding box center [936, 276] width 314 height 150
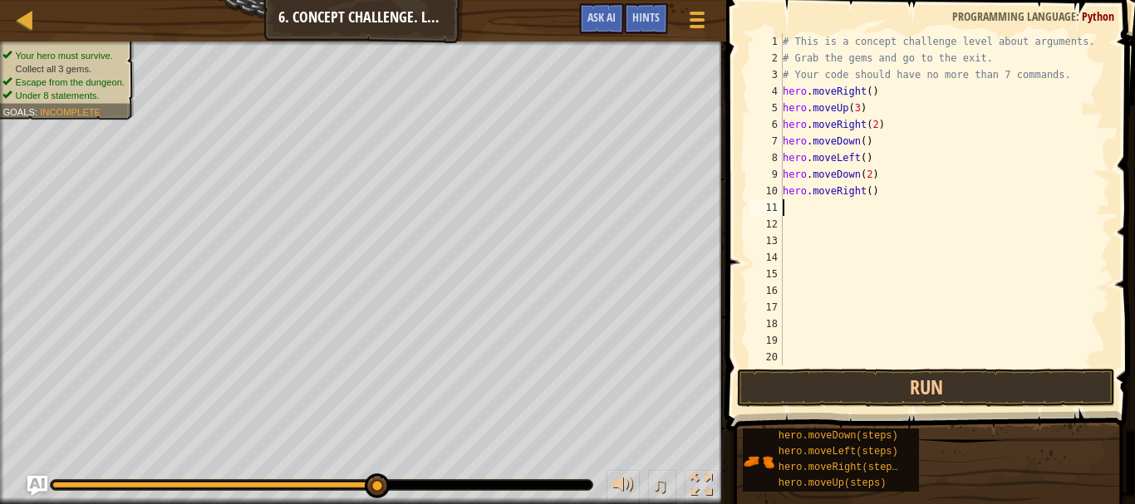
click at [864, 193] on div "# This is a concept challenge level about arguments. # Grab the gems and go to …" at bounding box center [938, 216] width 318 height 366
type textarea "hero.moveRight()"
click at [799, 201] on div "# This is a concept challenge level about arguments. # Grab the gems and go to …" at bounding box center [938, 216] width 318 height 366
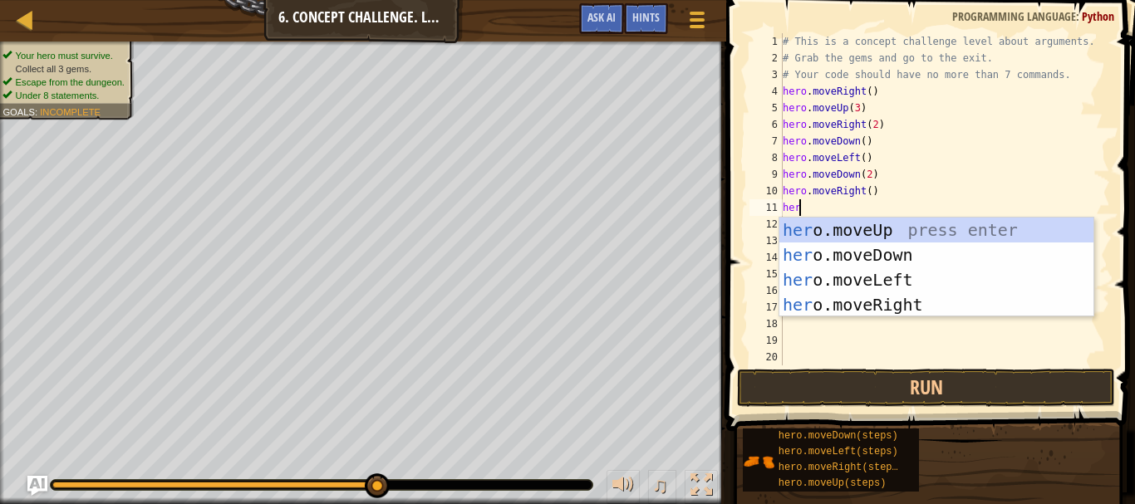
type textarea "hero"
click at [932, 235] on div "hero .moveUp press enter hero .moveDown press enter hero .moveLeft press enter …" at bounding box center [936, 293] width 314 height 150
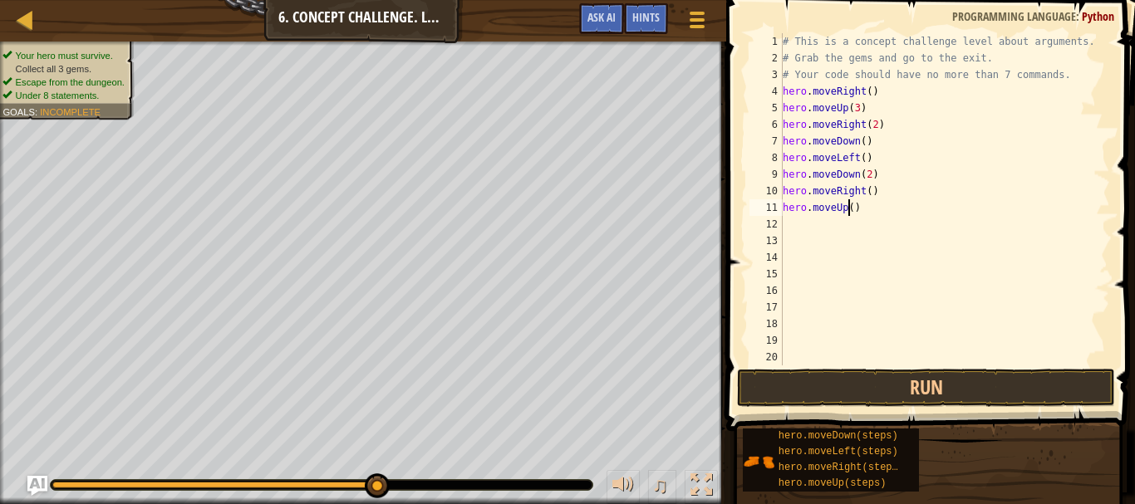
click at [848, 210] on div "# This is a concept challenge level about arguments. # Grab the gems and go to …" at bounding box center [938, 216] width 318 height 366
type textarea "hero.moveUp(2)"
click at [788, 219] on div "# This is a concept challenge level about arguments. # Grab the gems and go to …" at bounding box center [938, 216] width 318 height 366
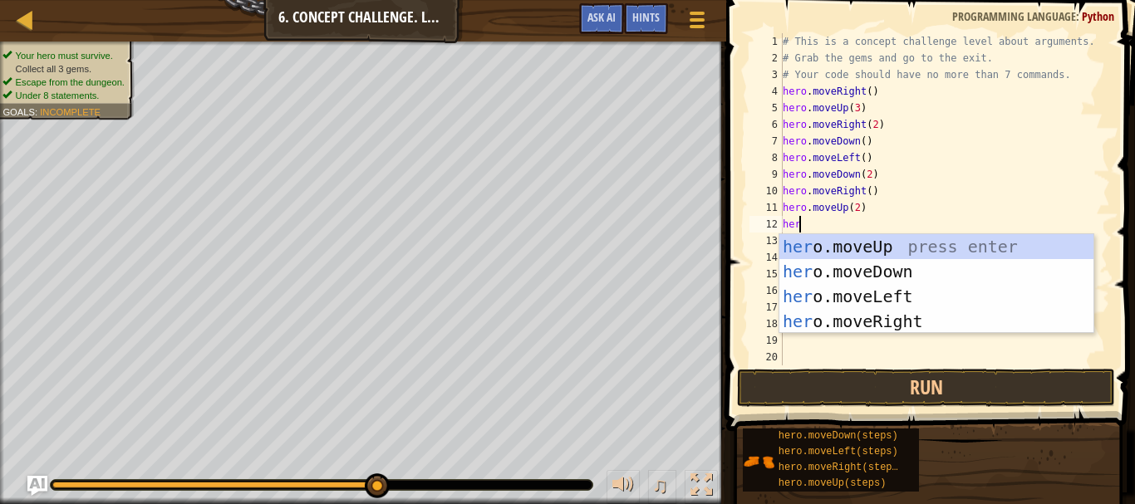
type textarea "hero"
click at [873, 317] on div "hero .moveUp press enter hero .moveDown press enter hero .moveLeft press enter …" at bounding box center [936, 309] width 314 height 150
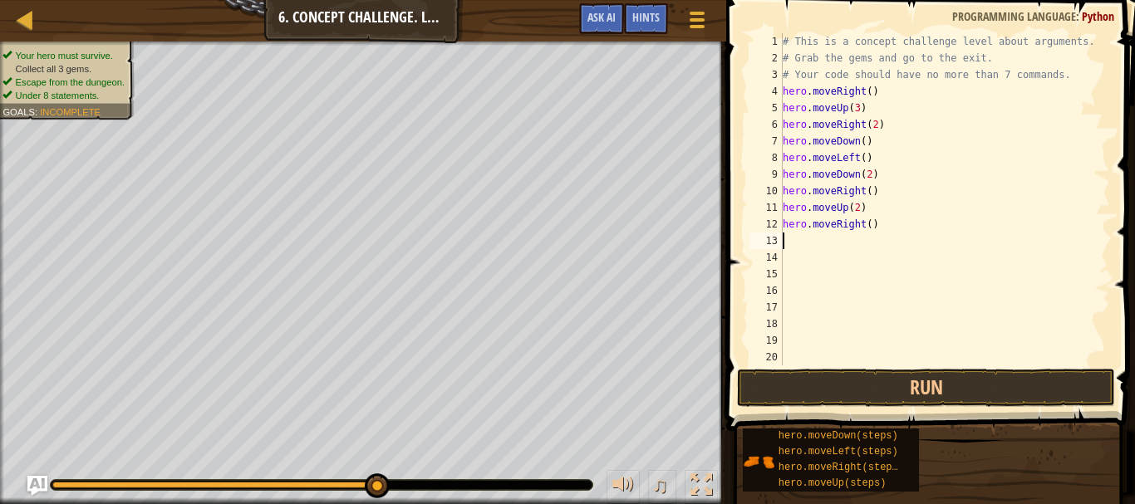
click at [863, 225] on div "# This is a concept challenge level about arguments. # Grab the gems and go to …" at bounding box center [938, 216] width 318 height 366
type textarea "hero.moveRight(2)"
click at [845, 378] on button "Run" at bounding box center [925, 388] width 377 height 38
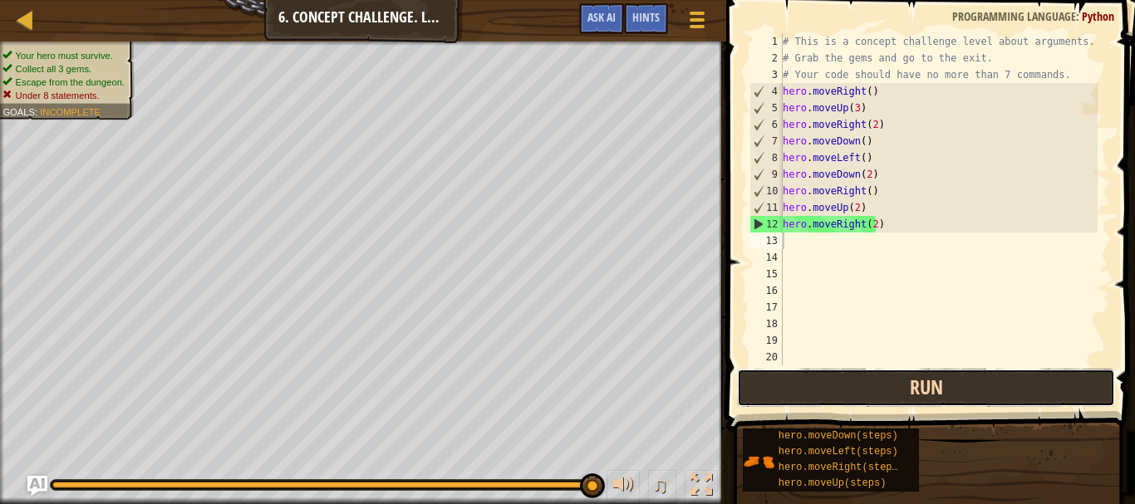
click at [799, 389] on button "Run" at bounding box center [925, 388] width 377 height 38
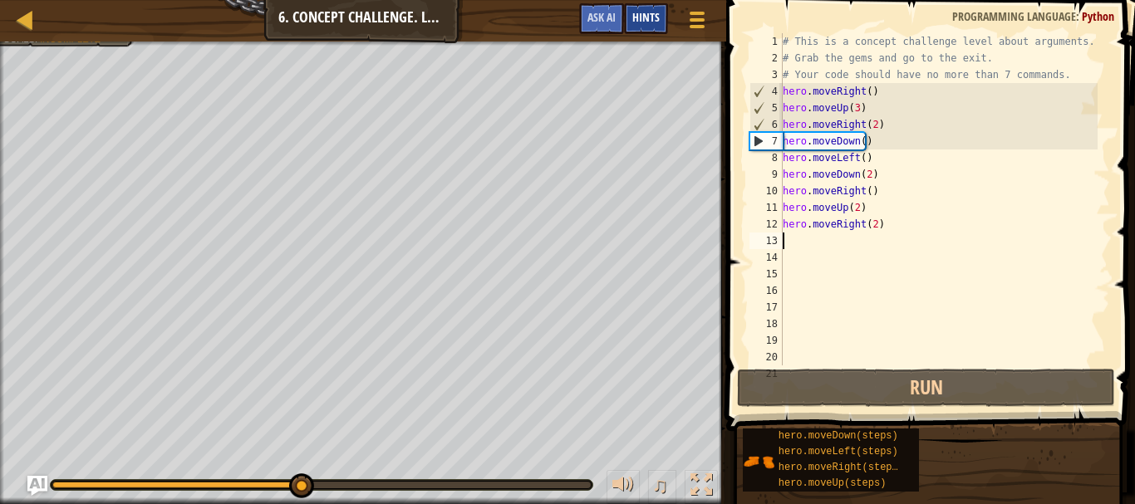
click at [641, 4] on div "Hints" at bounding box center [646, 18] width 44 height 31
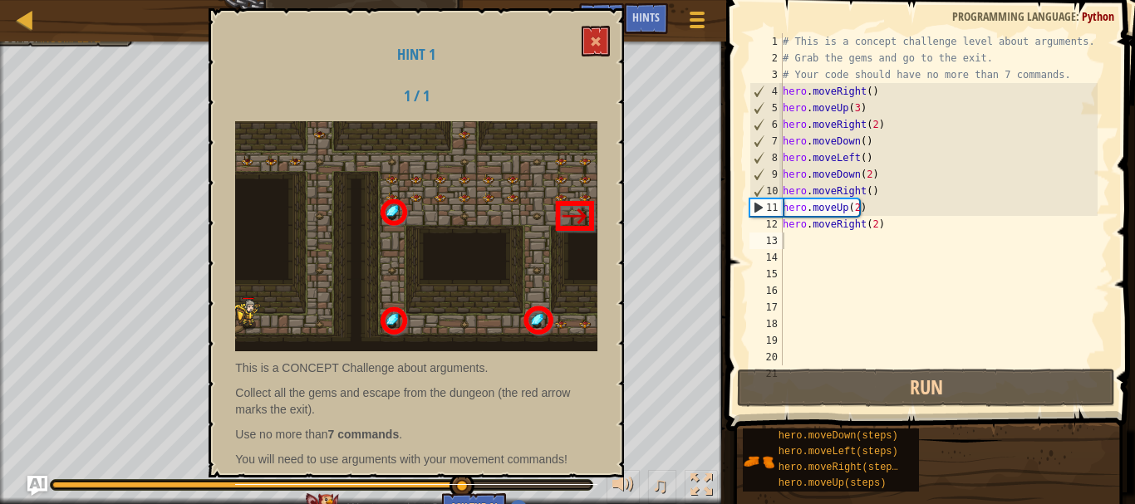
click at [575, 220] on img at bounding box center [416, 236] width 362 height 230
click at [584, 214] on img at bounding box center [416, 236] width 362 height 230
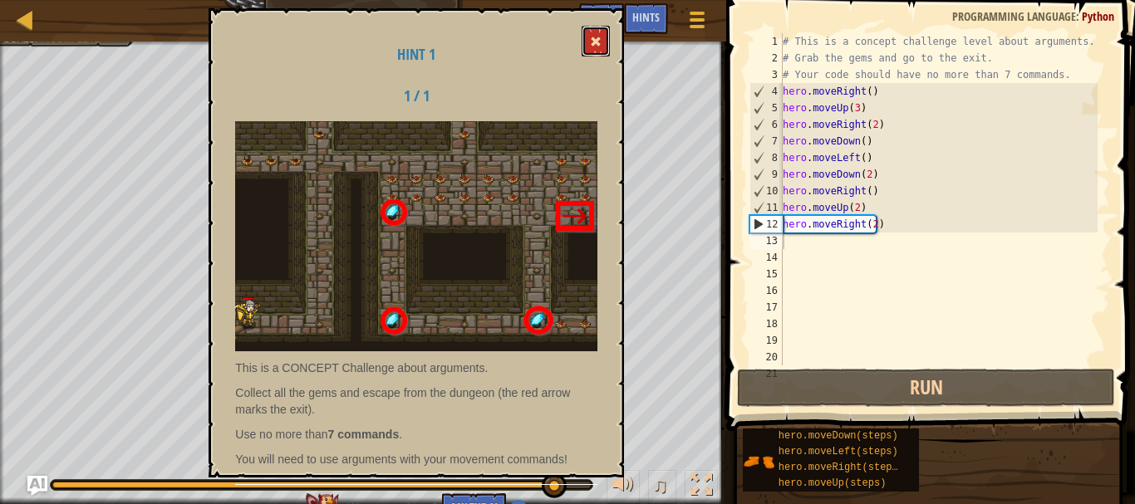
click at [602, 42] on span at bounding box center [596, 42] width 12 height 12
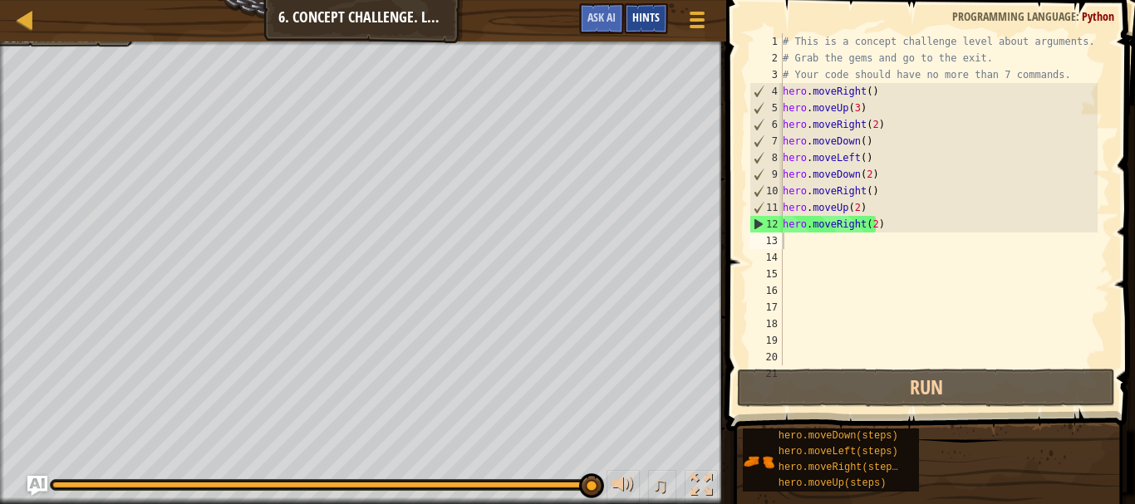
click at [641, 15] on span "Hints" at bounding box center [645, 17] width 27 height 16
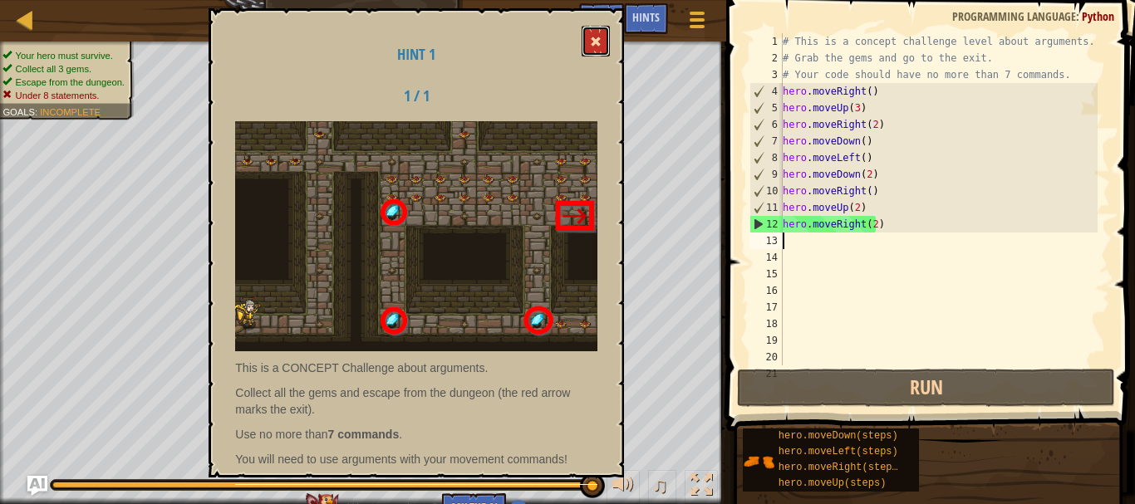
click at [595, 37] on span at bounding box center [596, 42] width 12 height 12
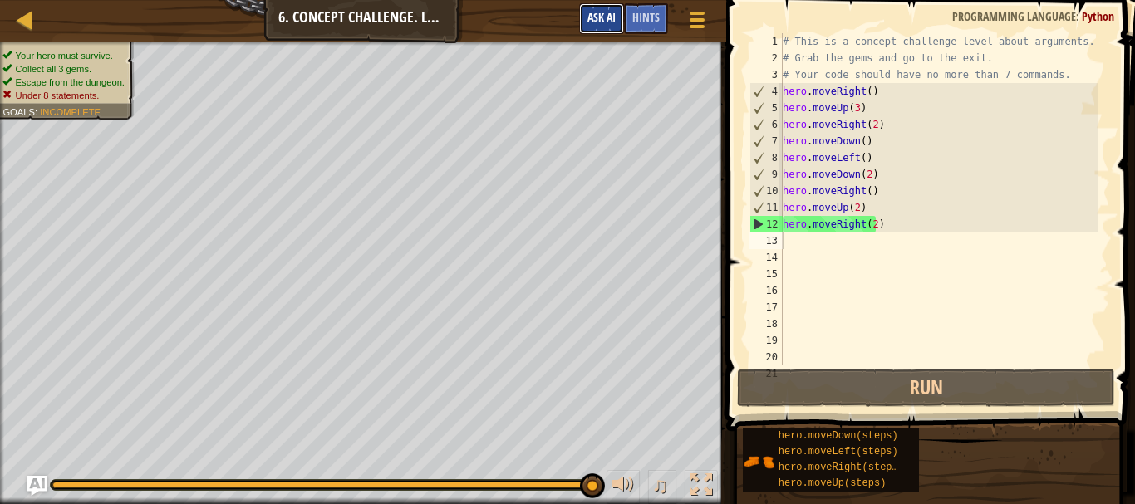
click at [596, 7] on button "Ask AI" at bounding box center [601, 18] width 45 height 31
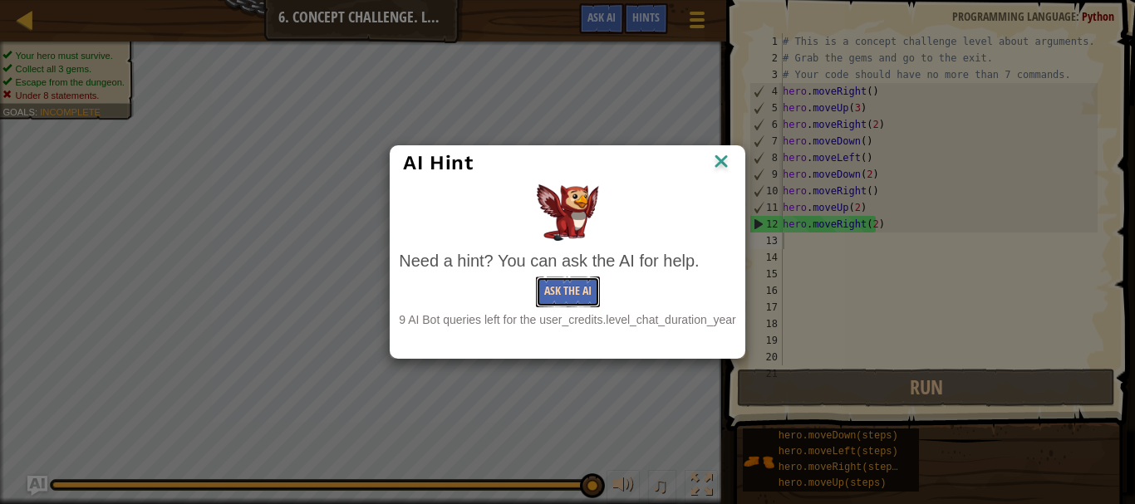
click at [568, 302] on button "Ask the AI" at bounding box center [568, 292] width 64 height 31
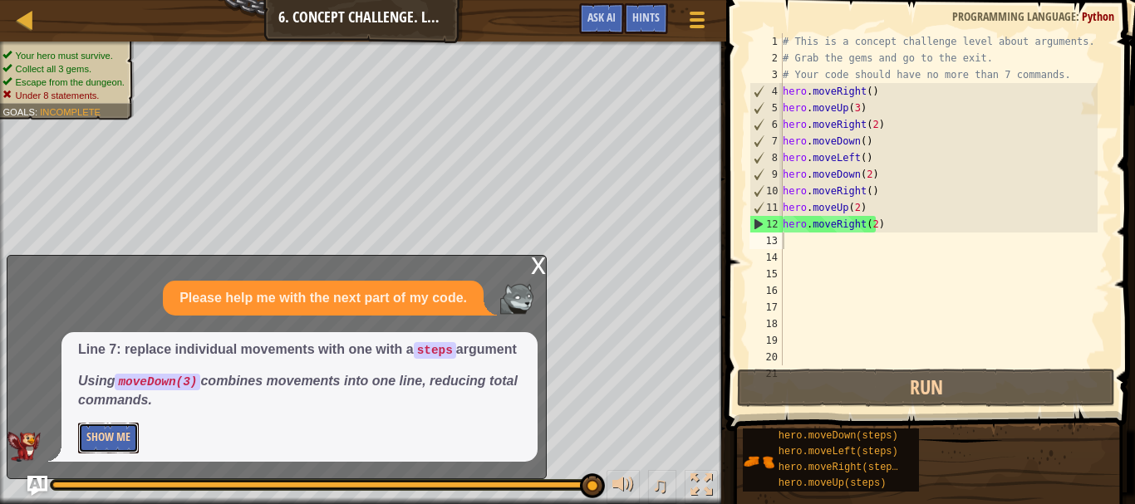
click at [91, 437] on button "Show Me" at bounding box center [108, 438] width 61 height 31
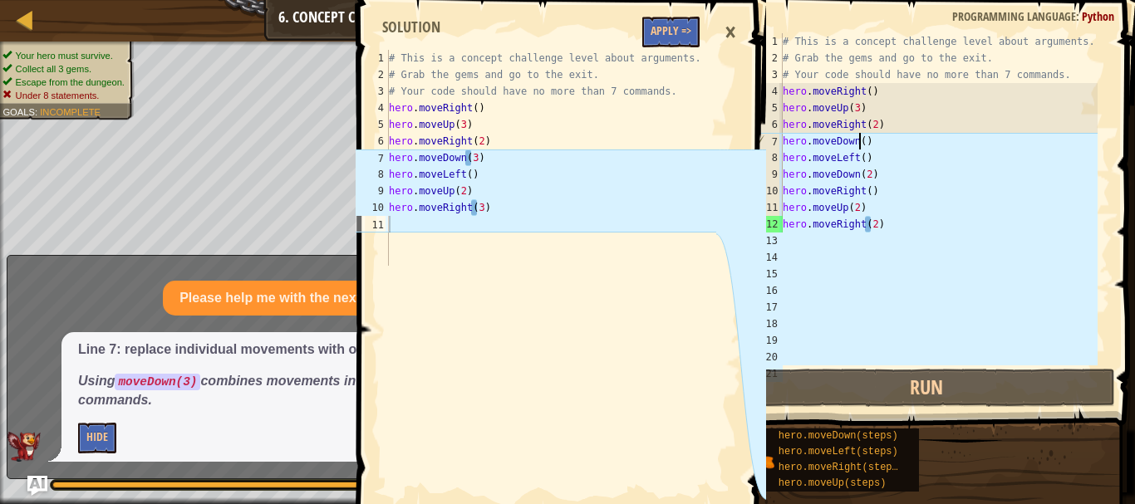
click at [858, 146] on div "# This is a concept challenge level about arguments. # Grab the gems and go to …" at bounding box center [938, 216] width 318 height 366
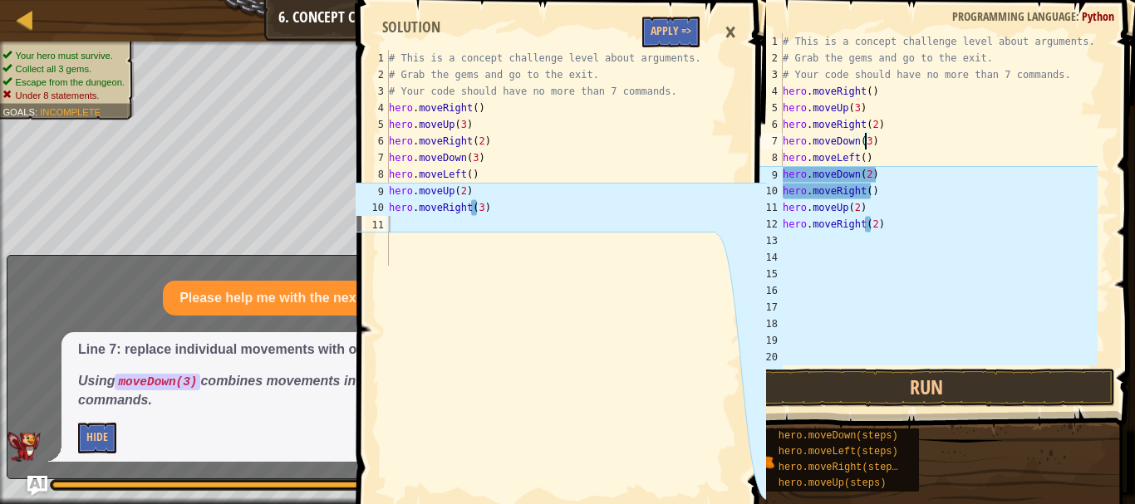
click at [871, 229] on div "# This is a concept challenge level about arguments. # Grab the gems and go to …" at bounding box center [938, 216] width 318 height 366
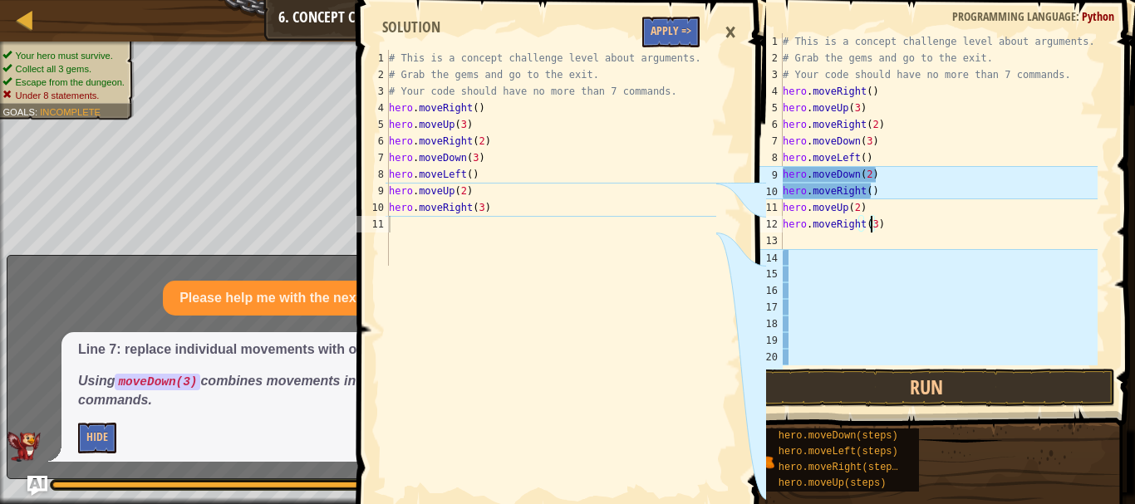
scroll to position [7, 7]
type textarea "hero.moveRight(3)"
click at [932, 383] on button "Run" at bounding box center [925, 388] width 377 height 38
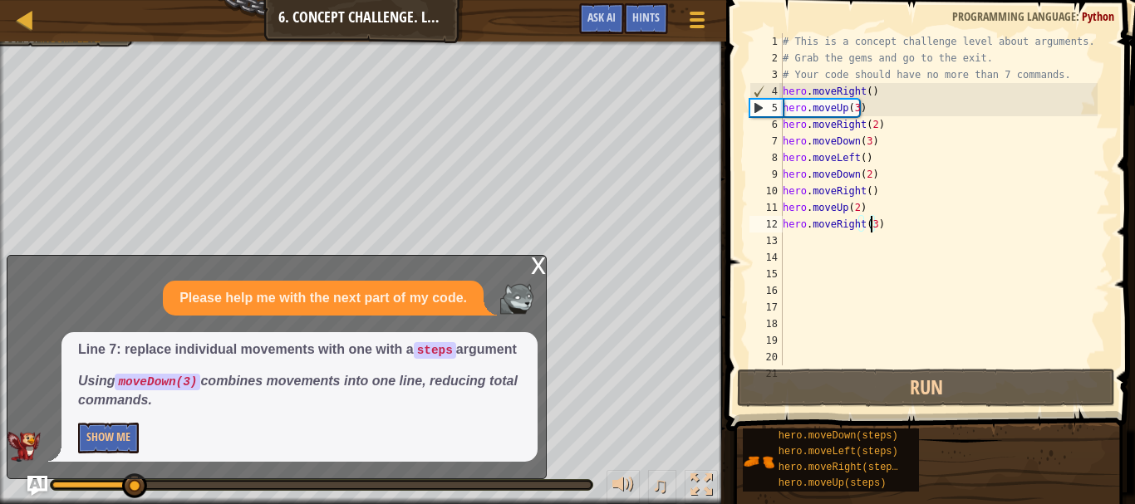
click at [538, 256] on div "x" at bounding box center [538, 264] width 15 height 17
